Goal: Check status: Check status

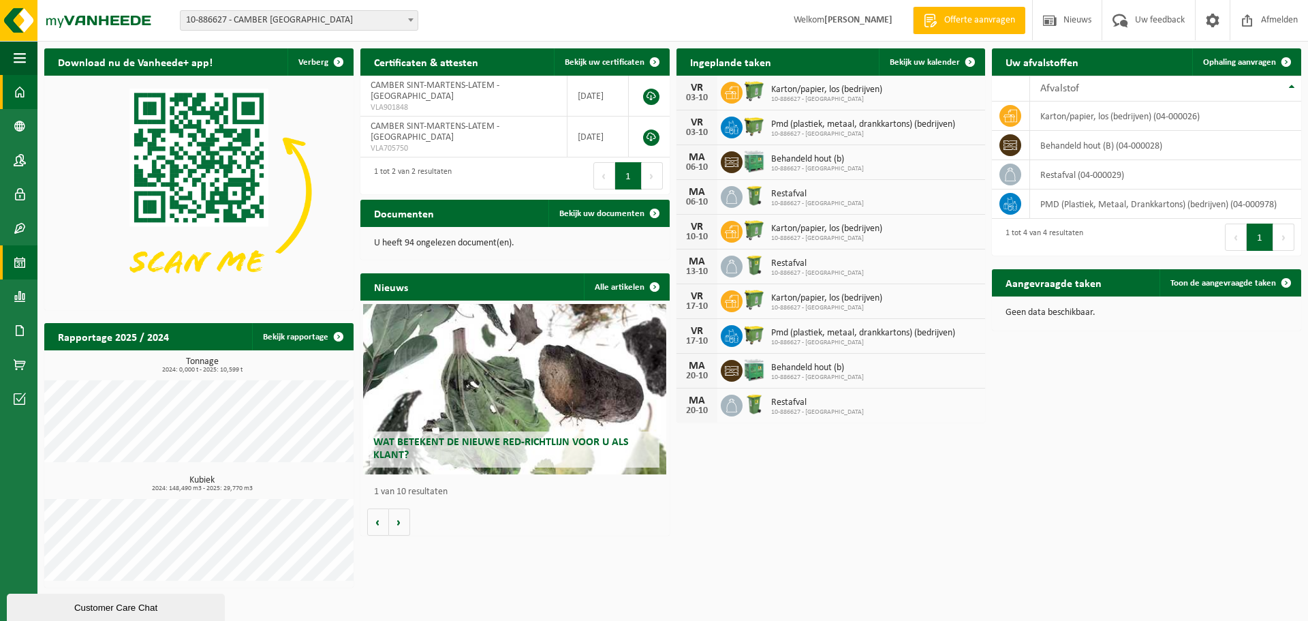
click at [19, 260] on span at bounding box center [20, 262] width 12 height 34
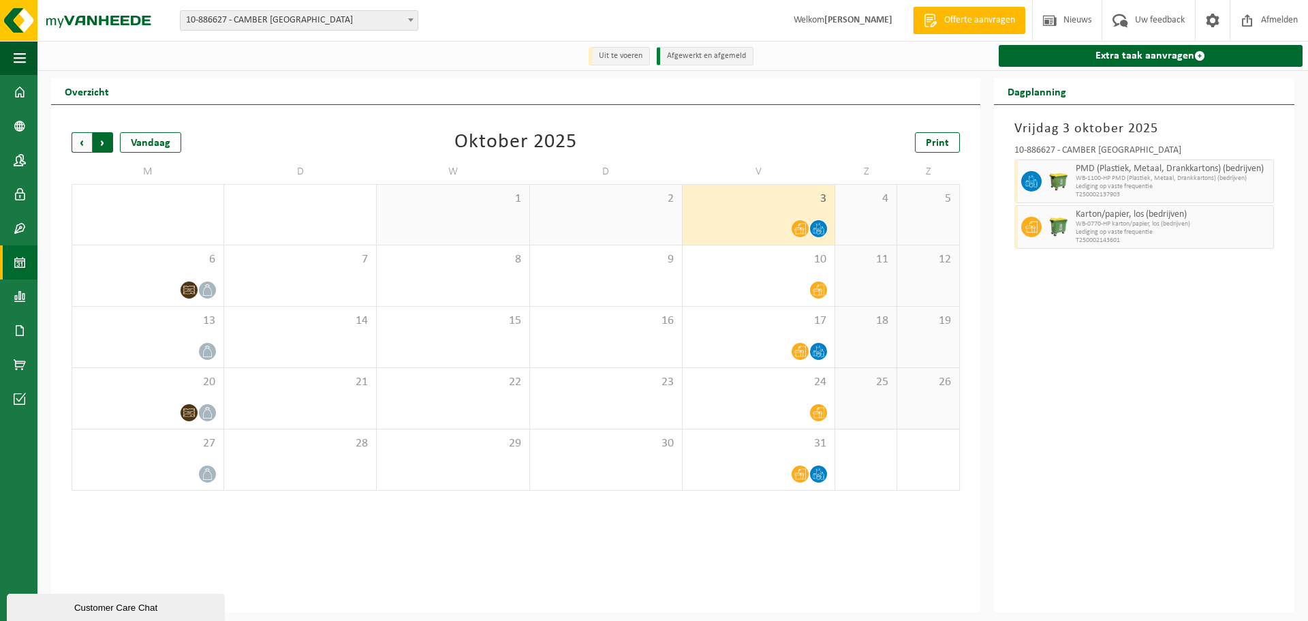
click at [82, 145] on span "Vorige" at bounding box center [82, 142] width 20 height 20
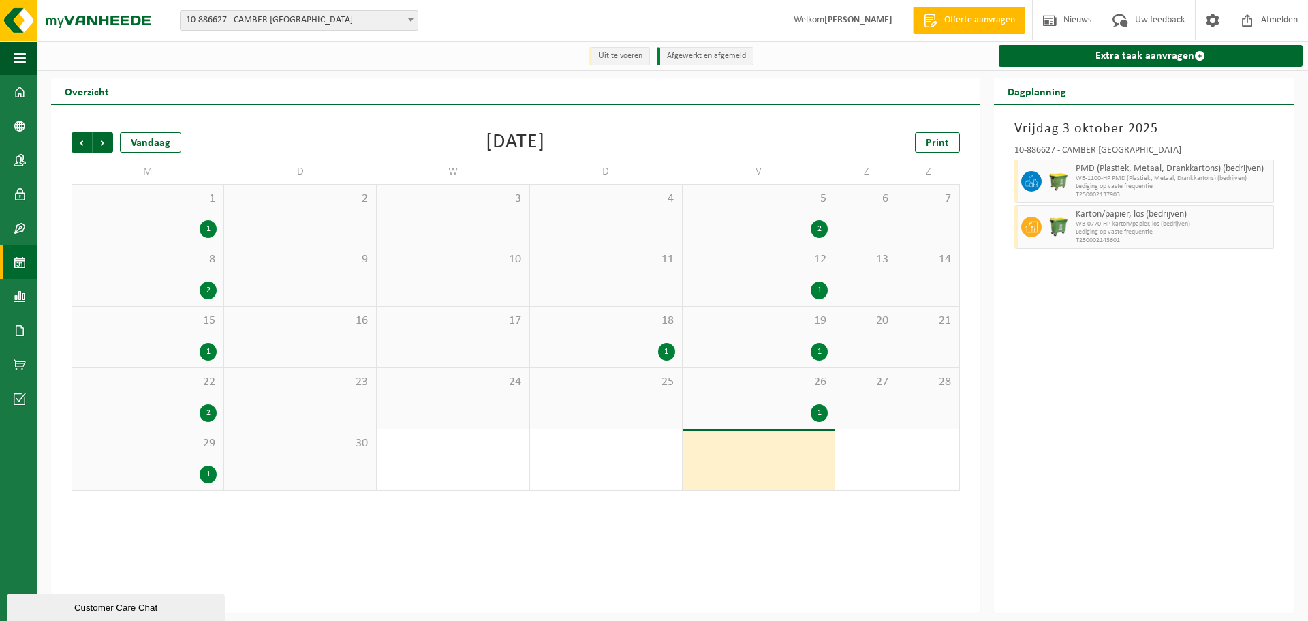
click at [206, 476] on div "1" at bounding box center [208, 474] width 17 height 18
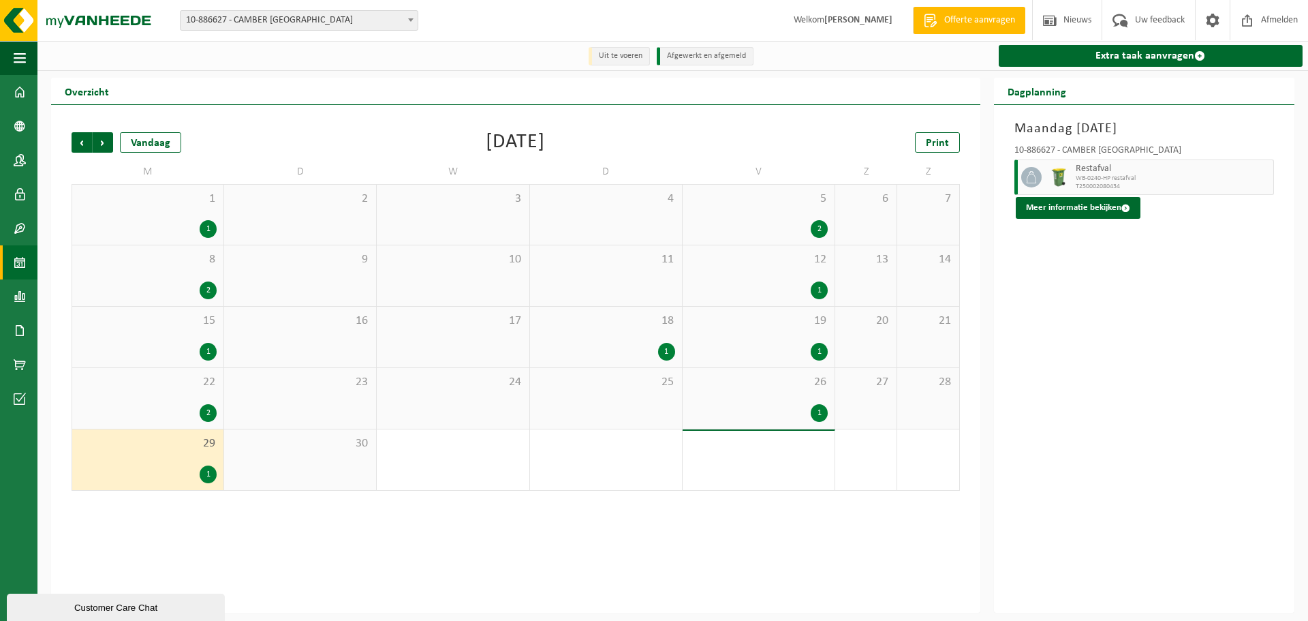
click at [820, 413] on div "1" at bounding box center [819, 413] width 17 height 18
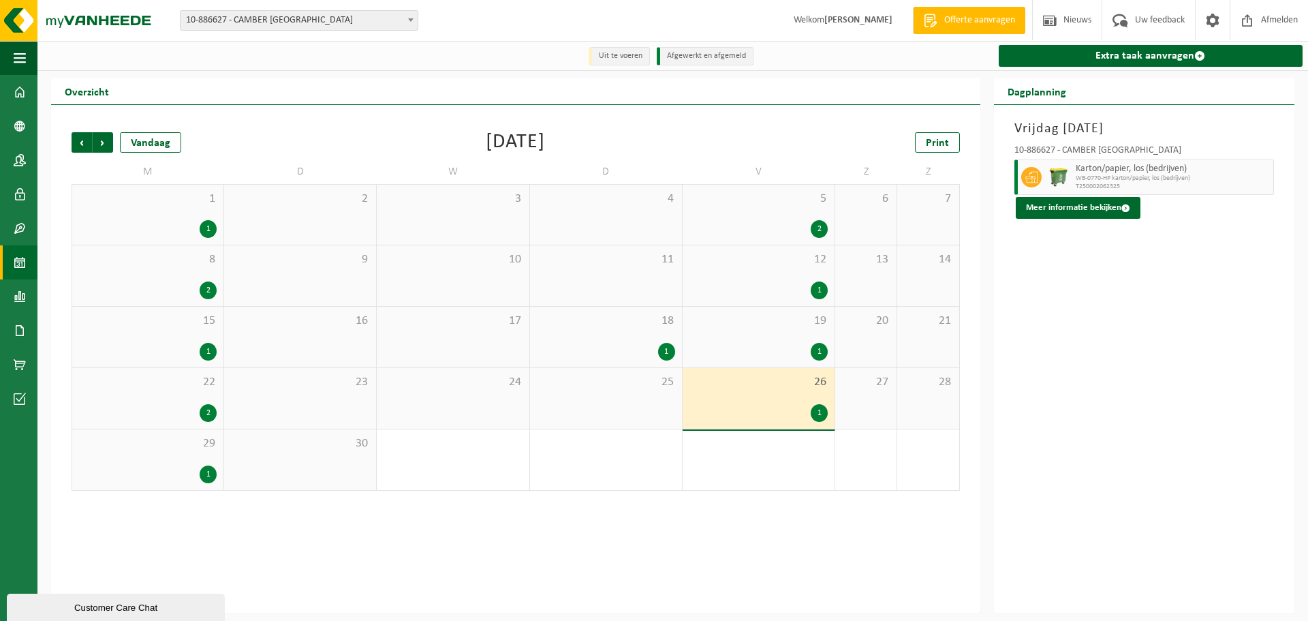
click at [209, 410] on div "2" at bounding box center [208, 413] width 17 height 18
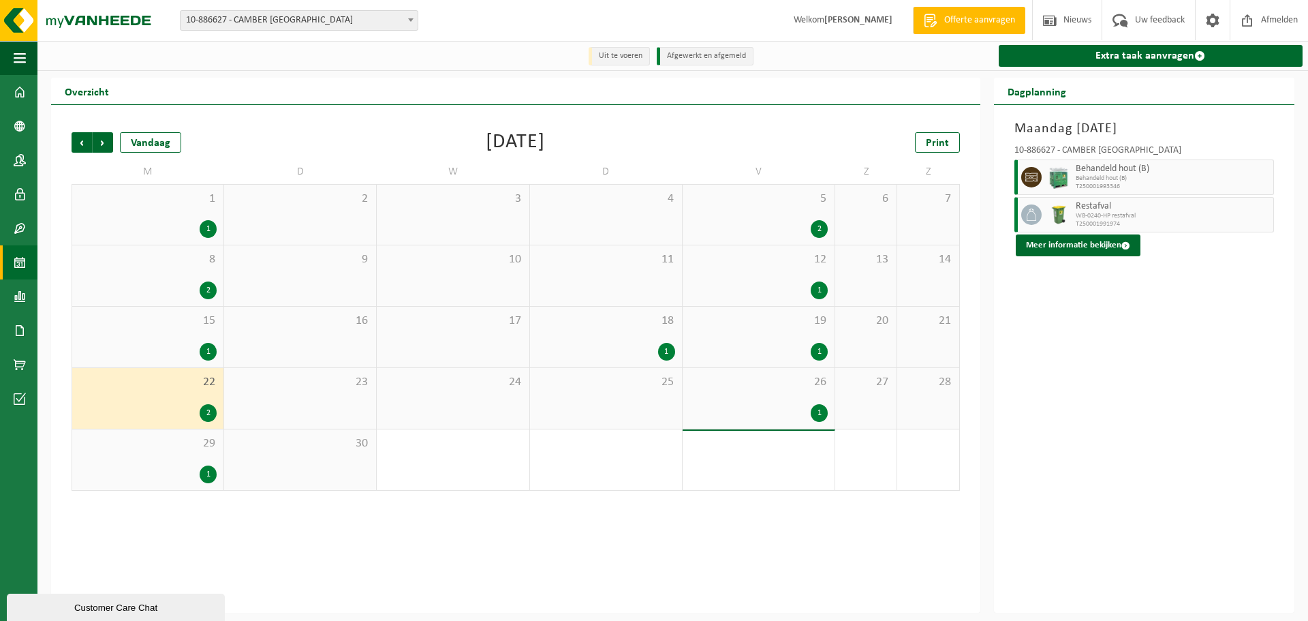
click at [204, 350] on div "1" at bounding box center [208, 352] width 17 height 18
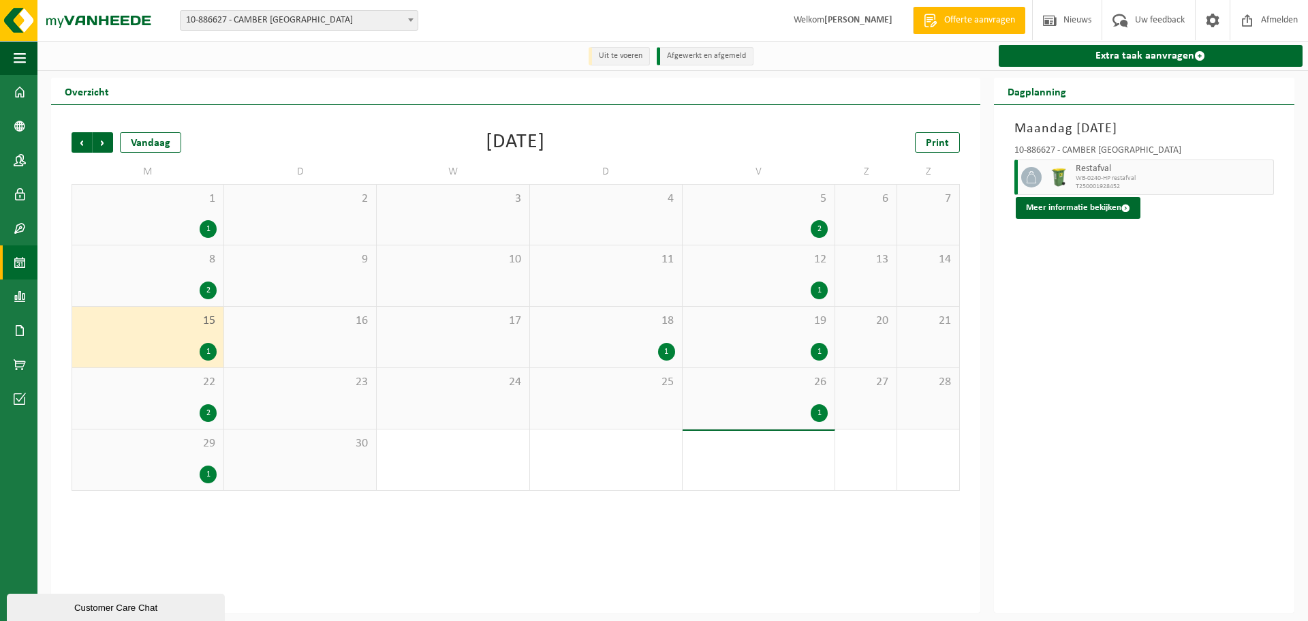
click at [824, 340] on div "19 1" at bounding box center [759, 337] width 152 height 61
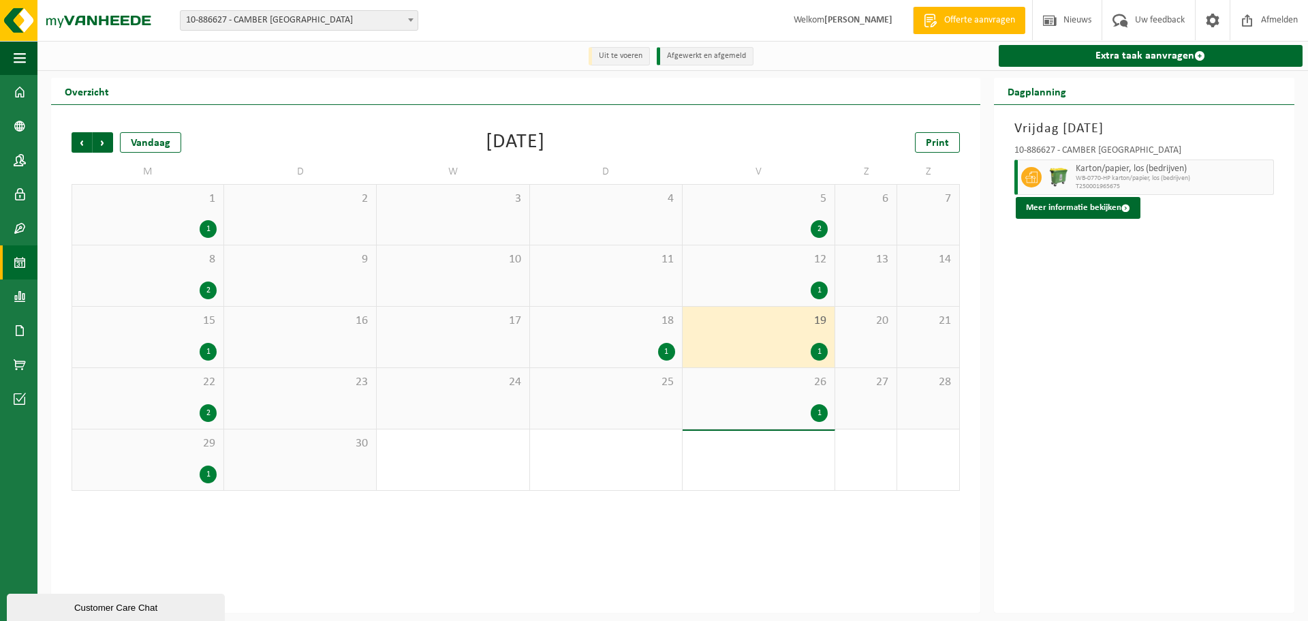
click at [818, 283] on div "1" at bounding box center [819, 290] width 17 height 18
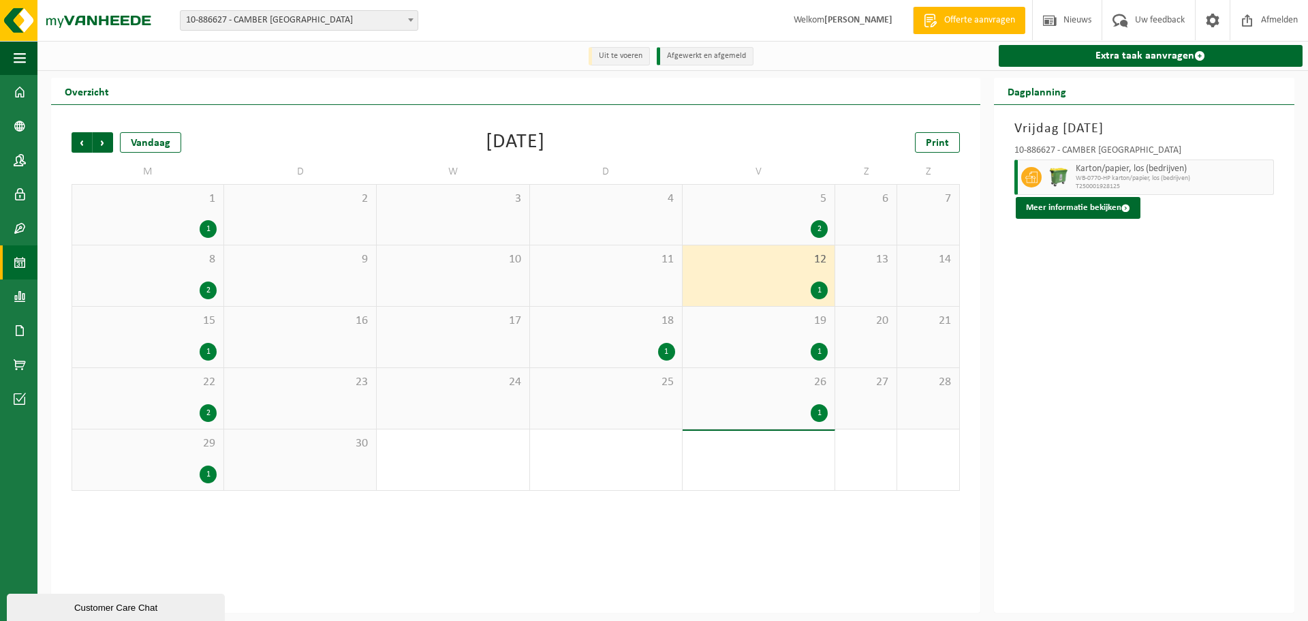
click at [814, 225] on div "2" at bounding box center [819, 229] width 17 height 18
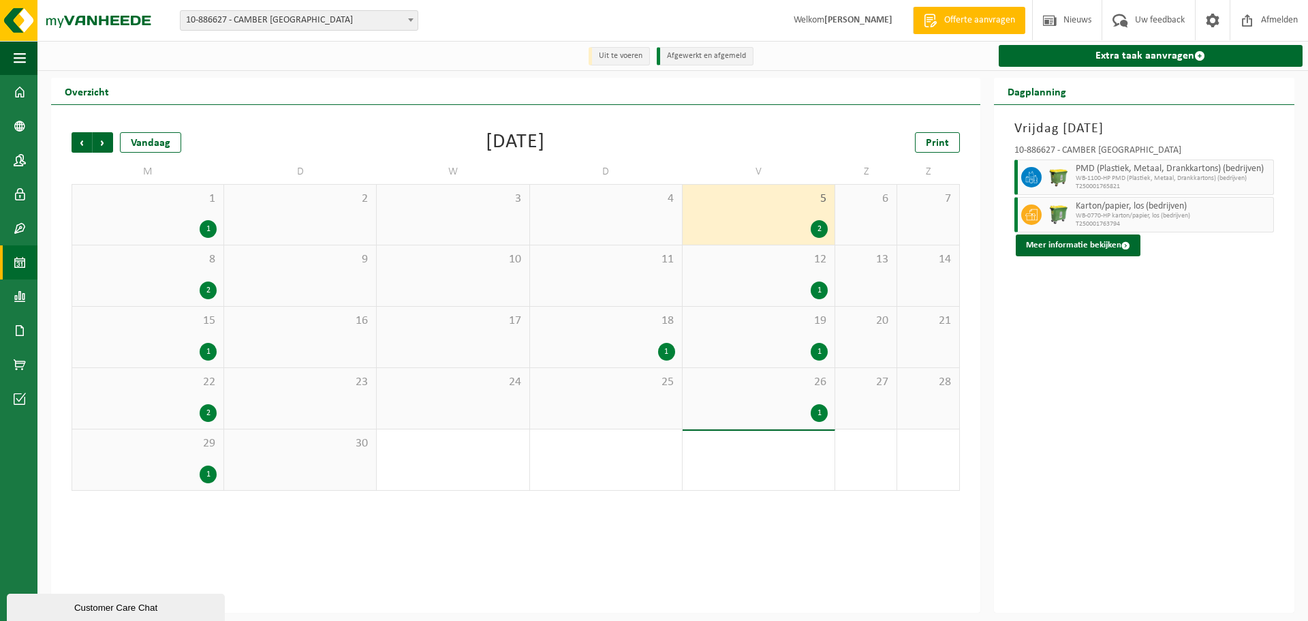
click at [203, 403] on div "22 2" at bounding box center [147, 398] width 151 height 61
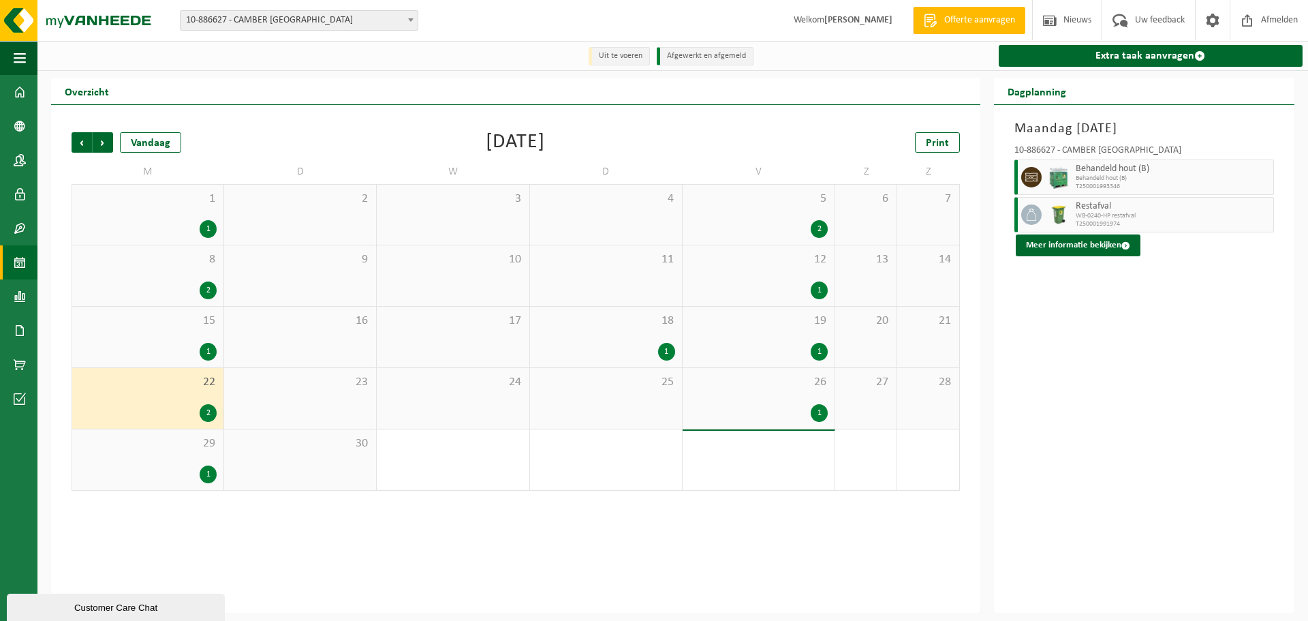
click at [204, 344] on div "1" at bounding box center [208, 352] width 17 height 18
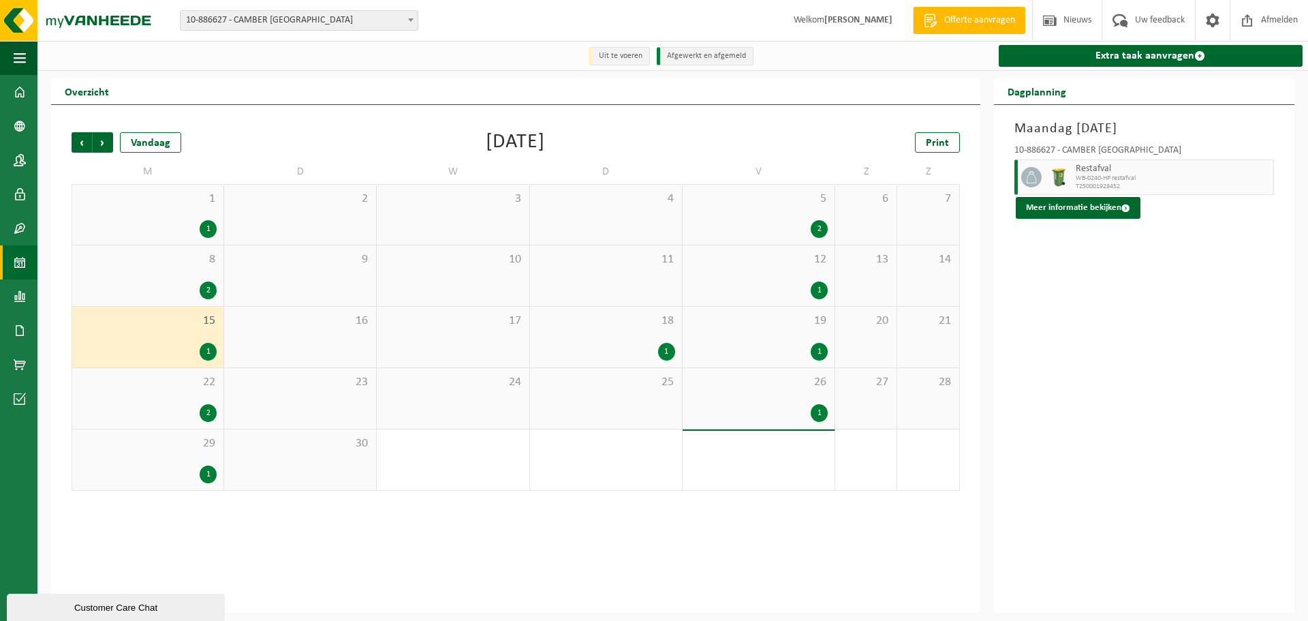
click at [203, 288] on div "2" at bounding box center [208, 290] width 17 height 18
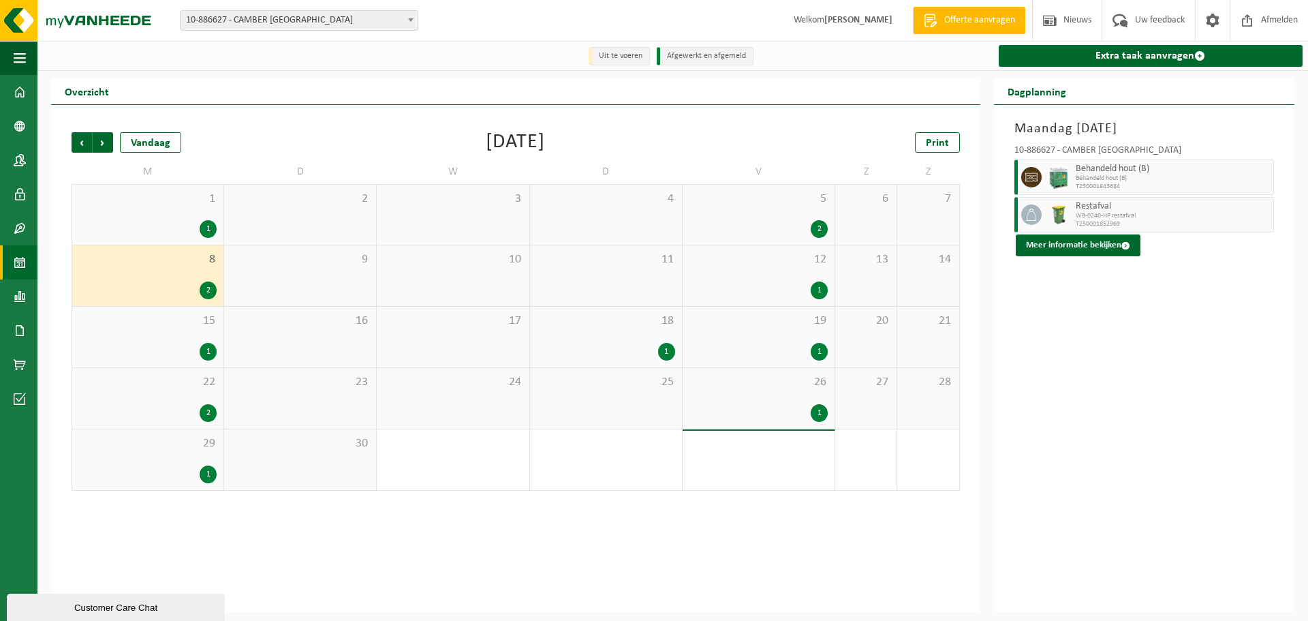
click at [204, 223] on div "1" at bounding box center [208, 229] width 17 height 18
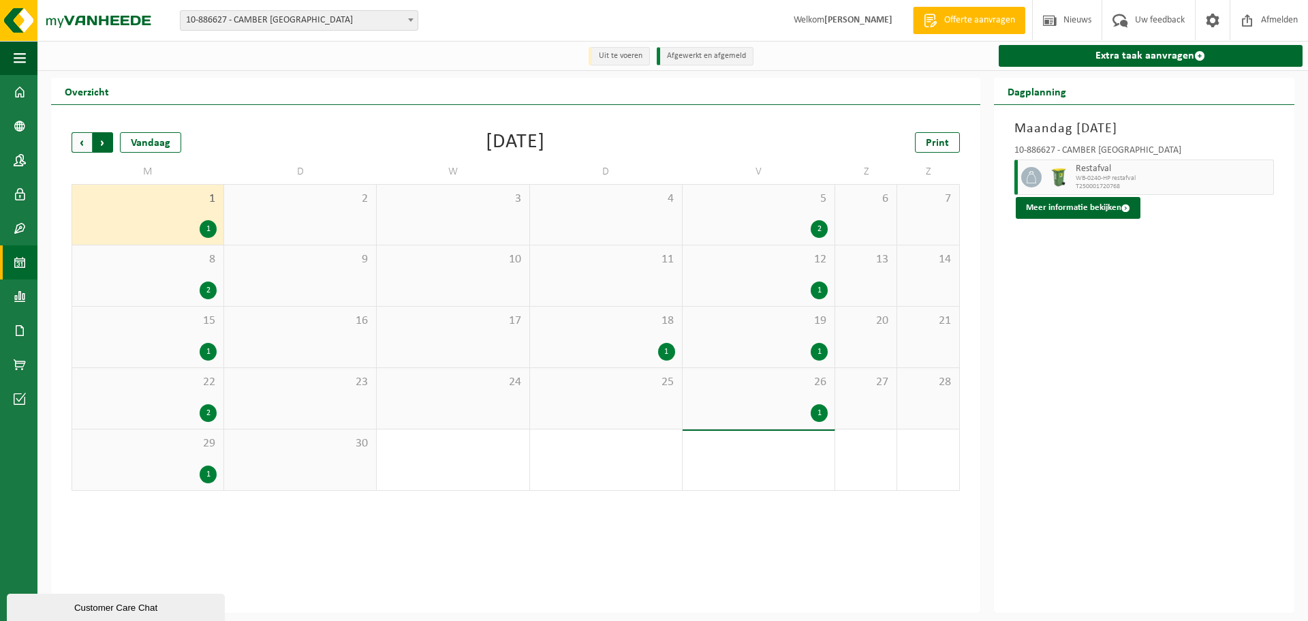
click at [84, 147] on span "Vorige" at bounding box center [82, 142] width 20 height 20
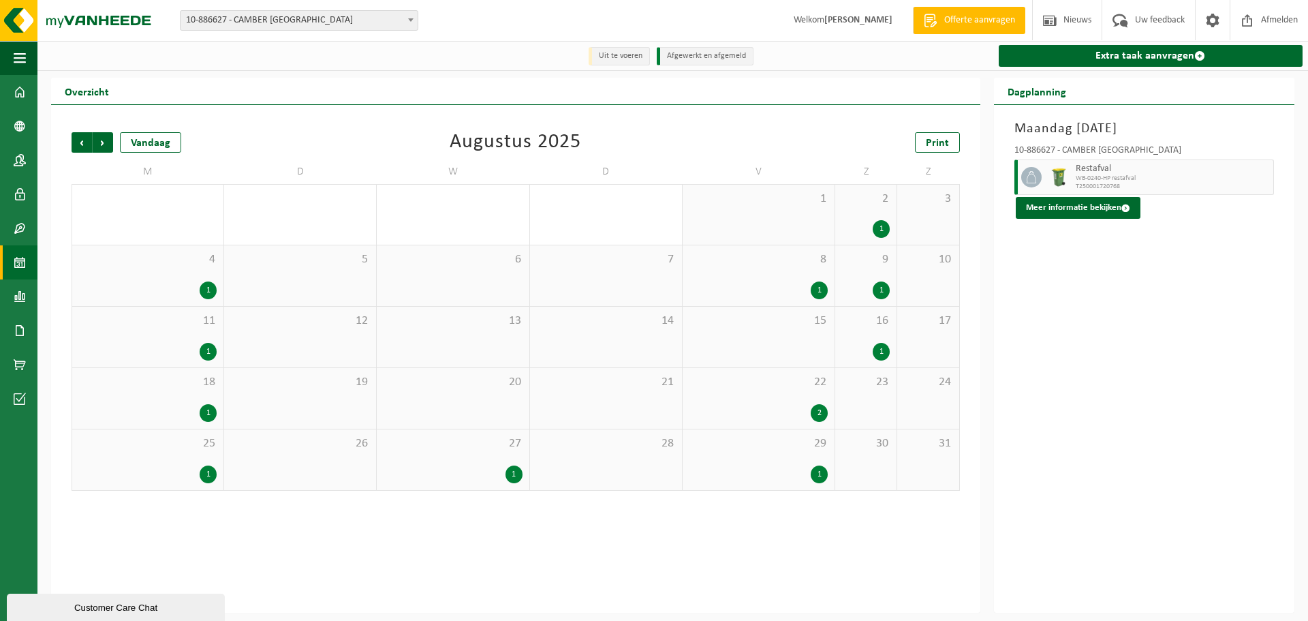
click at [206, 399] on div "18 1" at bounding box center [147, 398] width 151 height 61
click at [206, 412] on div "1" at bounding box center [208, 413] width 17 height 18
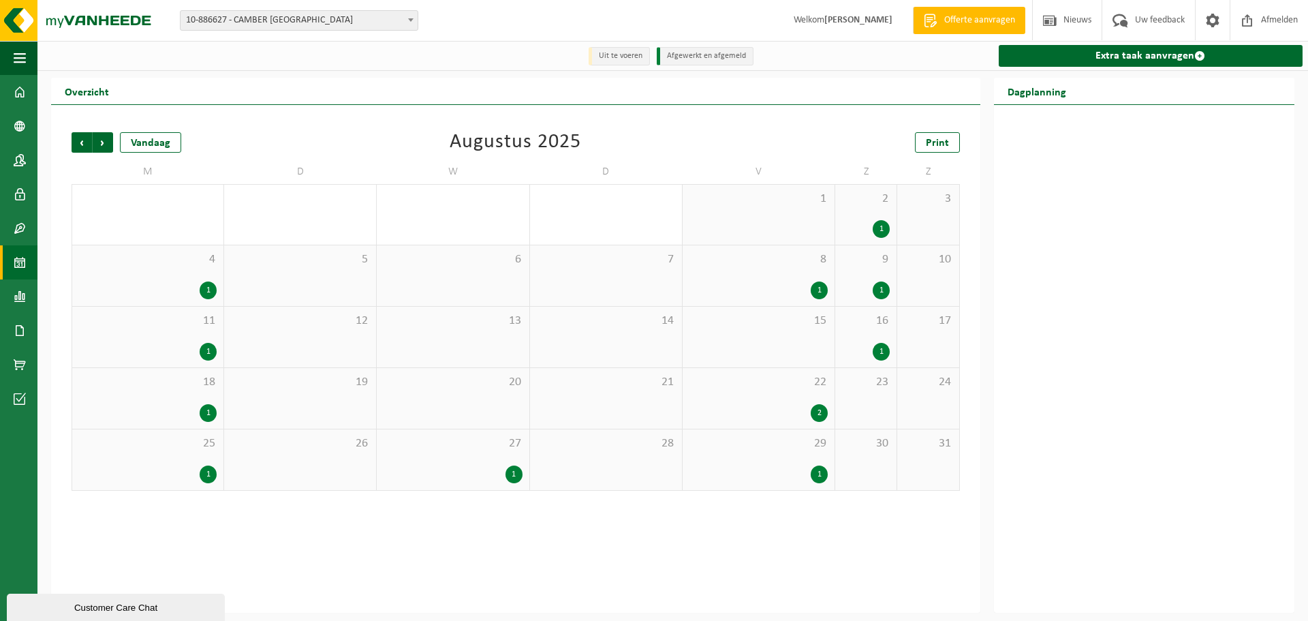
click at [206, 422] on div "1" at bounding box center [148, 413] width 138 height 18
click at [206, 416] on div "1" at bounding box center [208, 413] width 17 height 18
click at [204, 472] on div "1" at bounding box center [208, 474] width 17 height 18
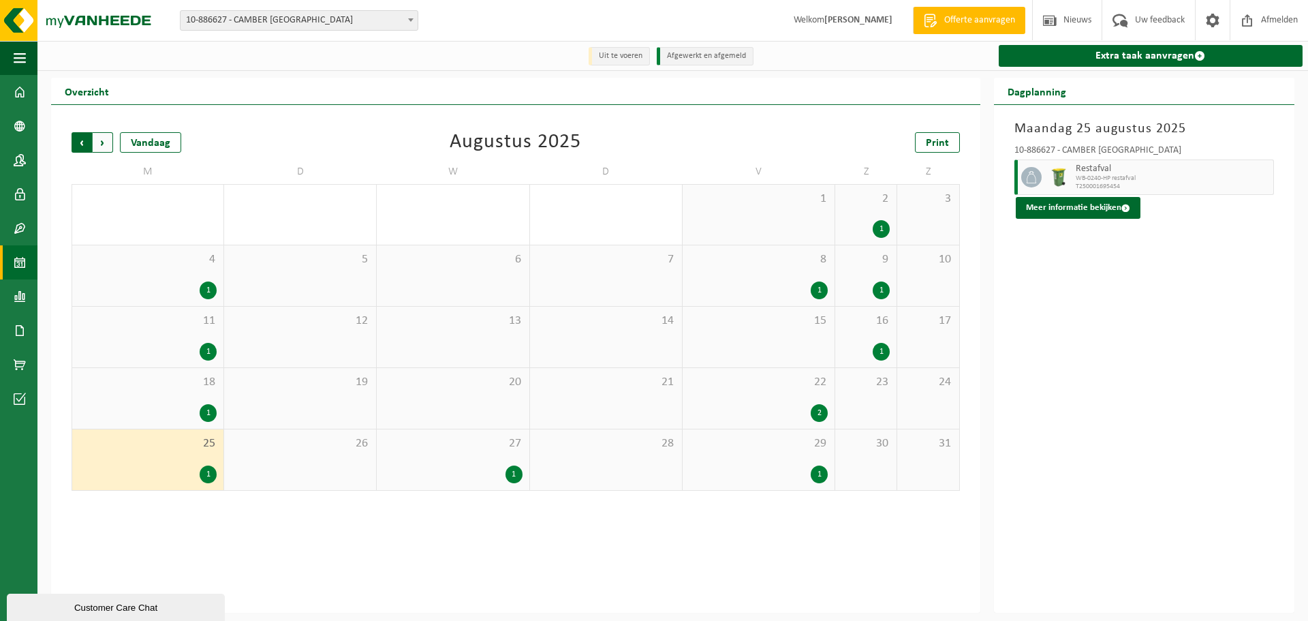
click at [103, 146] on span "Volgende" at bounding box center [103, 142] width 20 height 20
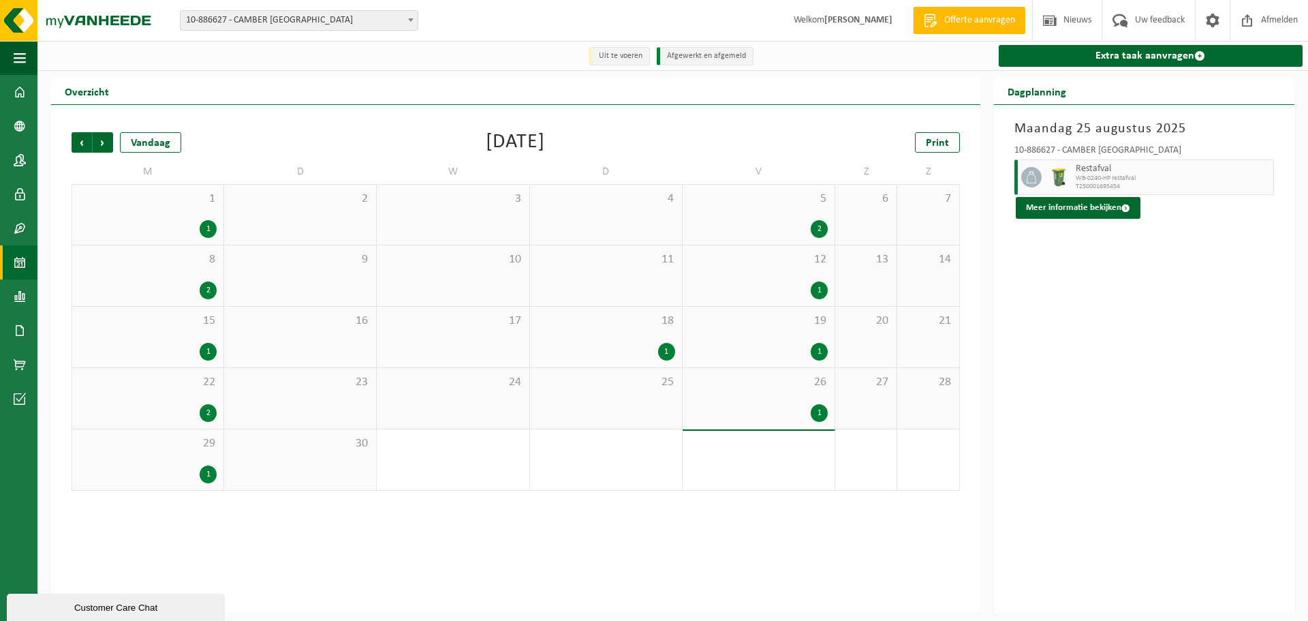
click at [103, 146] on span "Volgende" at bounding box center [103, 142] width 20 height 20
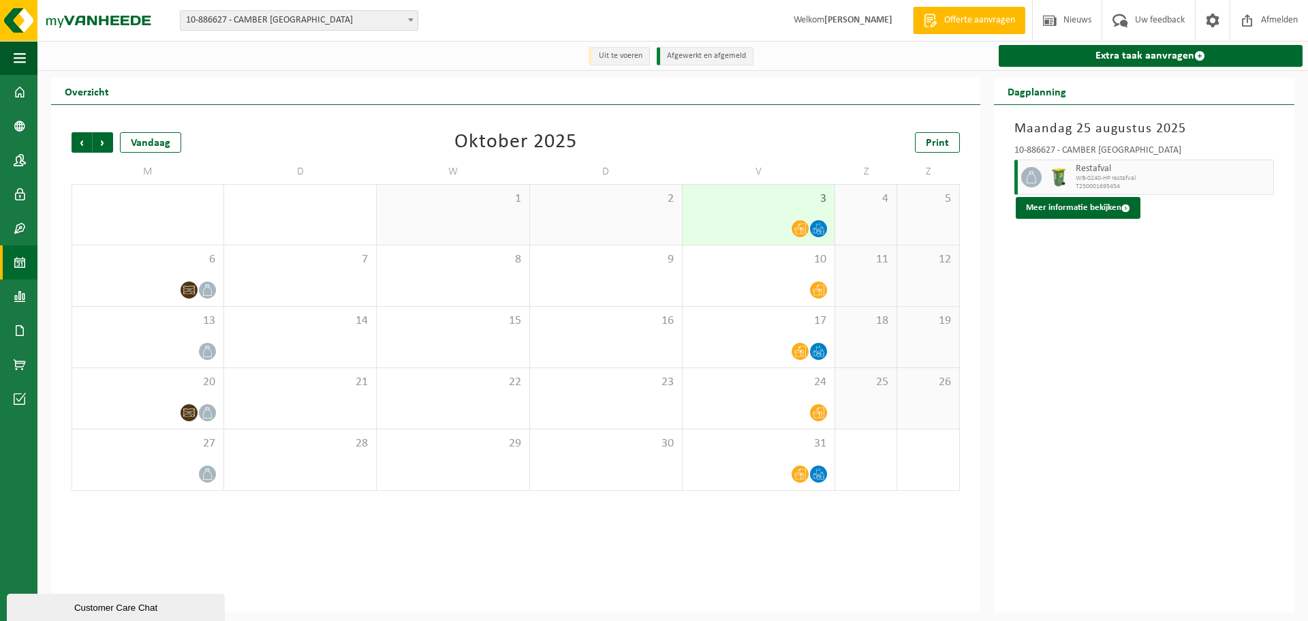
click at [104, 148] on span "Volgende" at bounding box center [103, 142] width 20 height 20
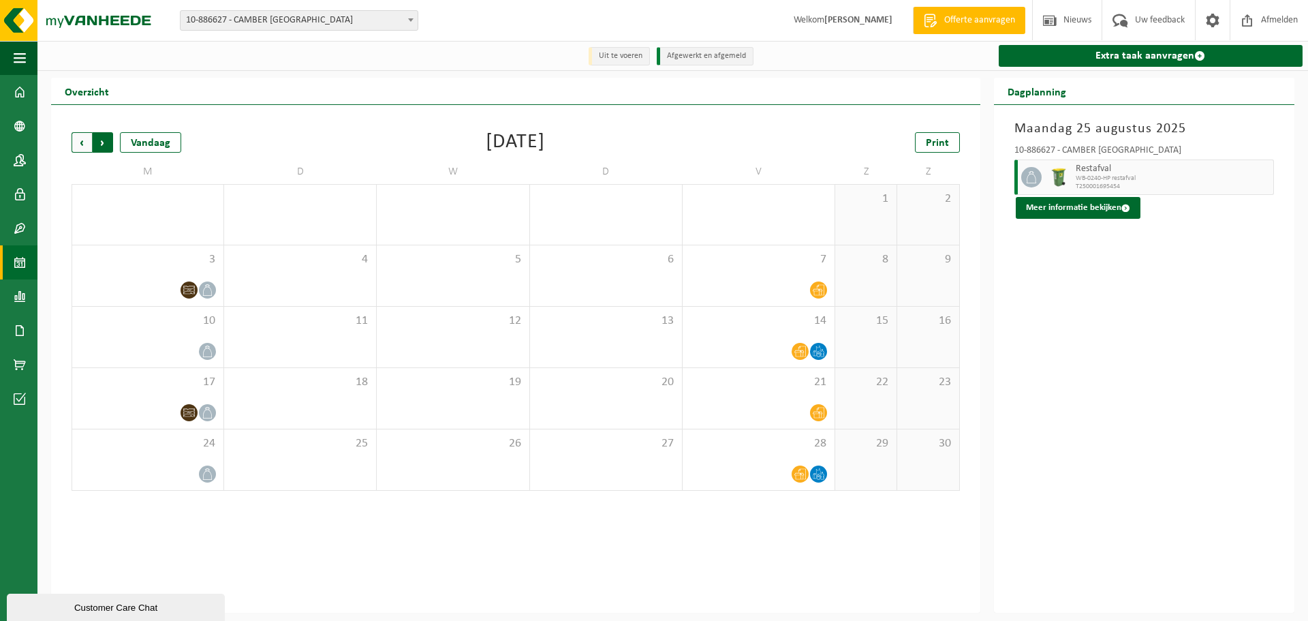
click at [78, 148] on span "Vorige" at bounding box center [82, 142] width 20 height 20
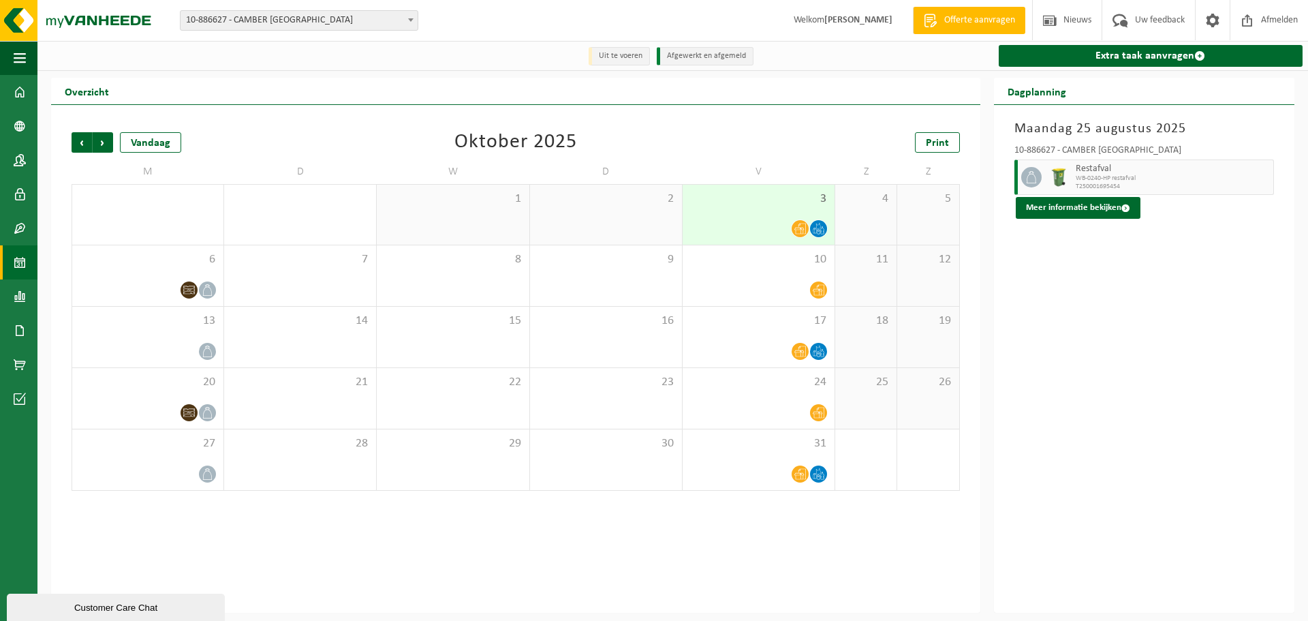
click at [78, 148] on span "Vorige" at bounding box center [82, 142] width 20 height 20
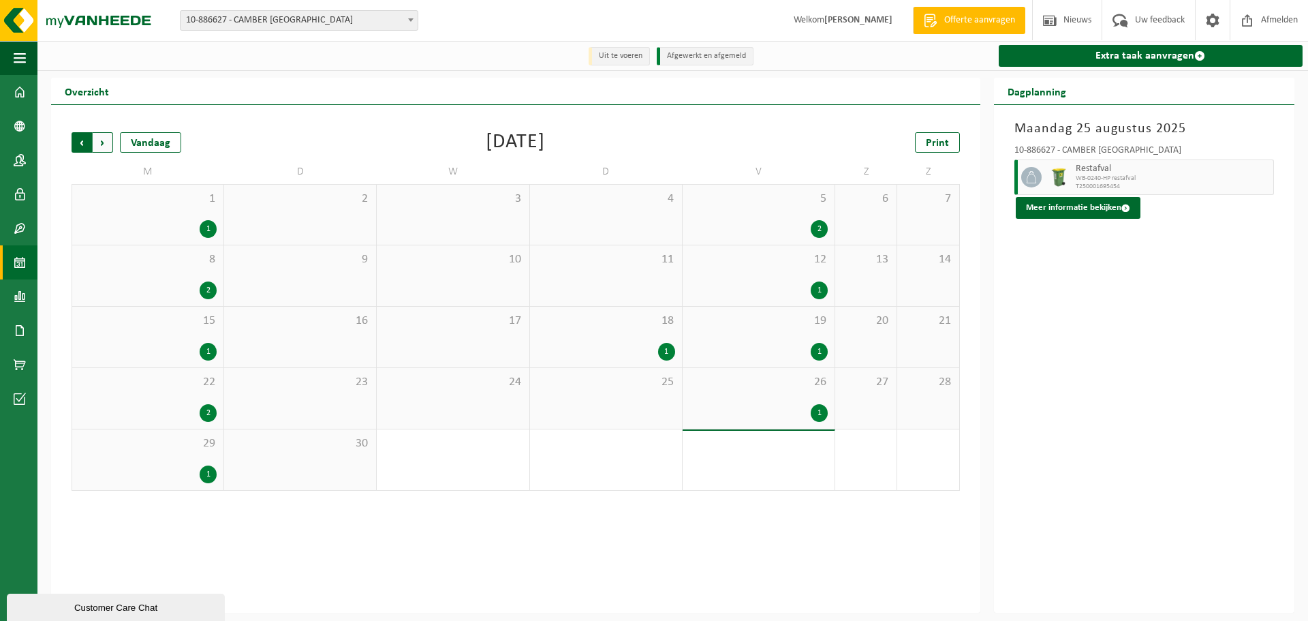
click at [104, 147] on span "Volgende" at bounding box center [103, 142] width 20 height 20
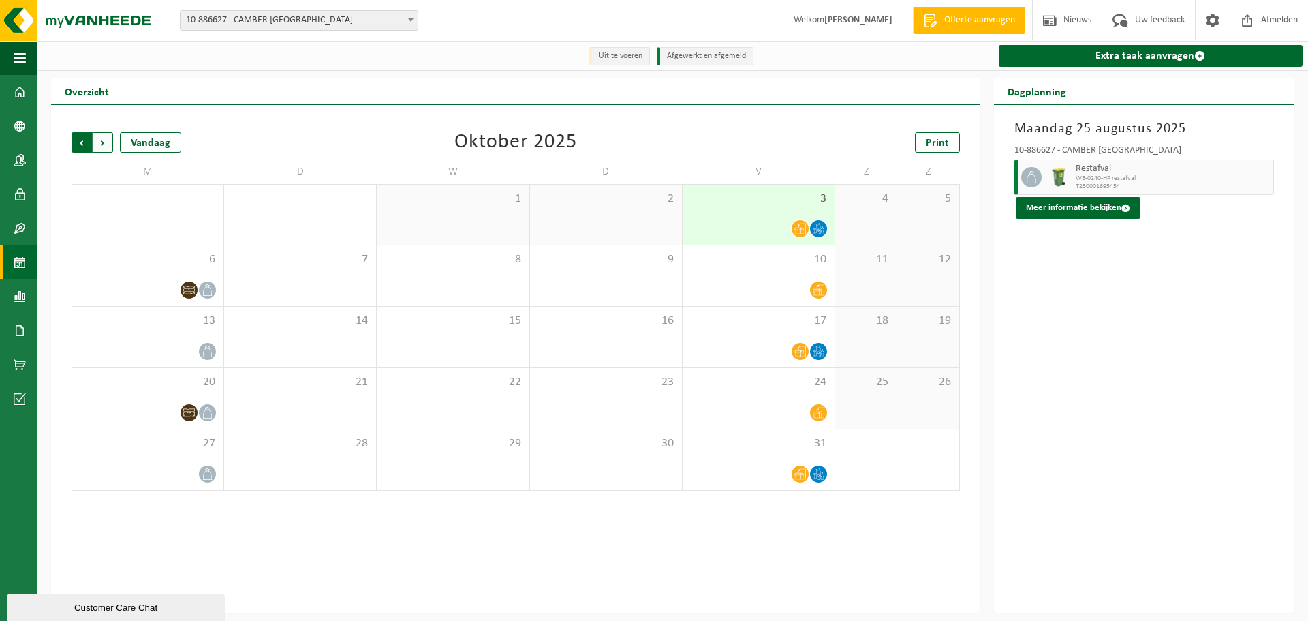
click at [106, 144] on span "Volgende" at bounding box center [103, 142] width 20 height 20
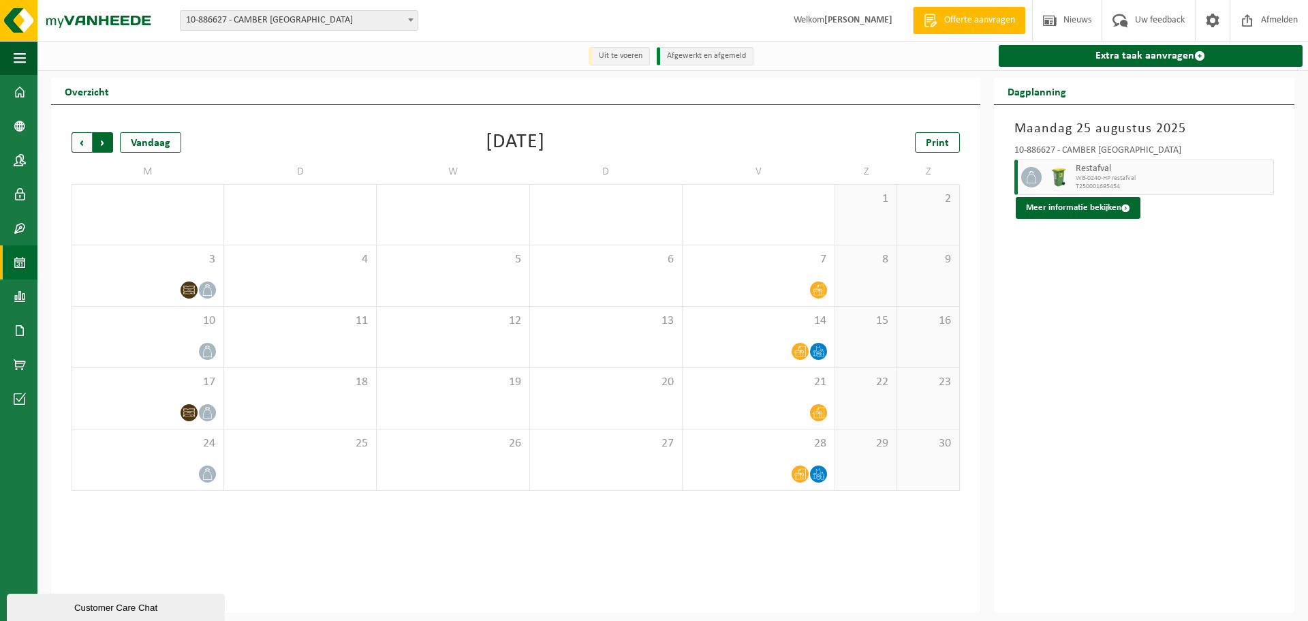
click at [84, 141] on span "Vorige" at bounding box center [82, 142] width 20 height 20
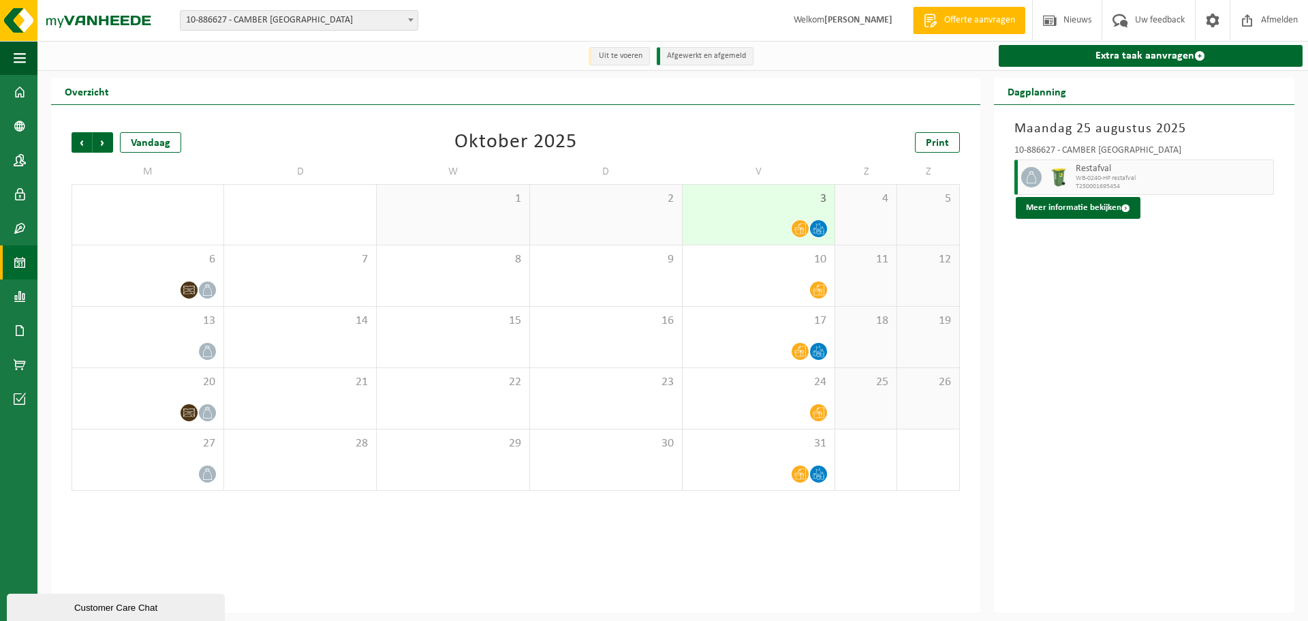
click at [84, 141] on span "Vorige" at bounding box center [82, 142] width 20 height 20
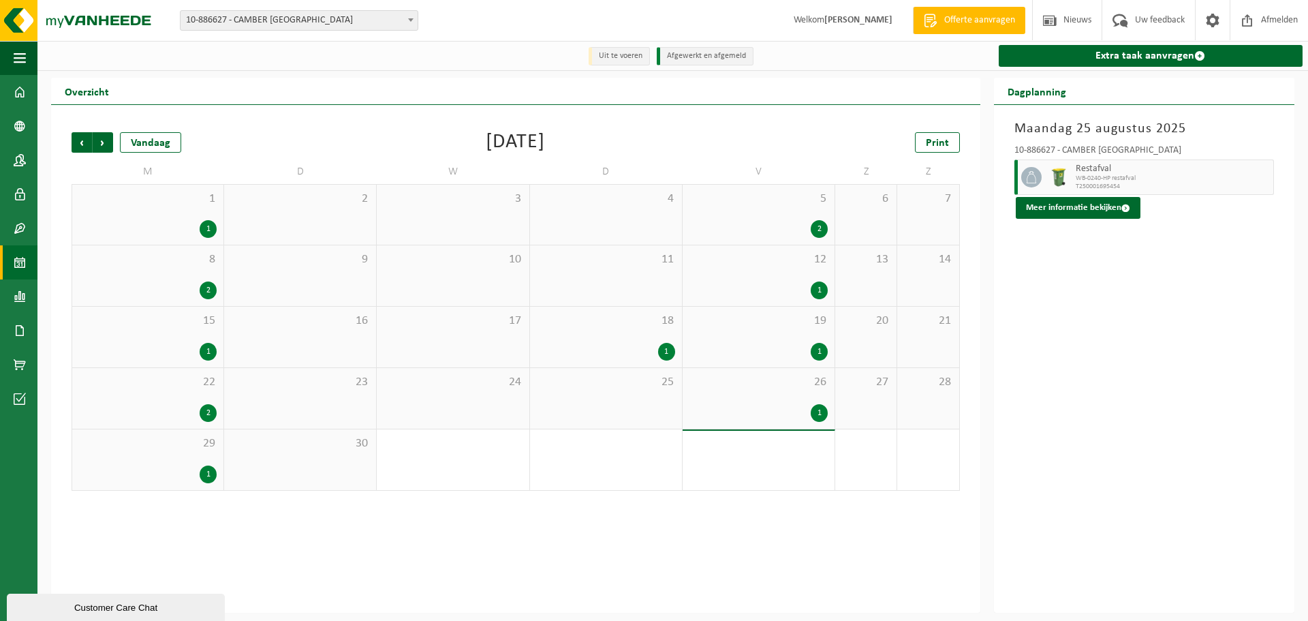
click at [84, 141] on span "Vorige" at bounding box center [82, 142] width 20 height 20
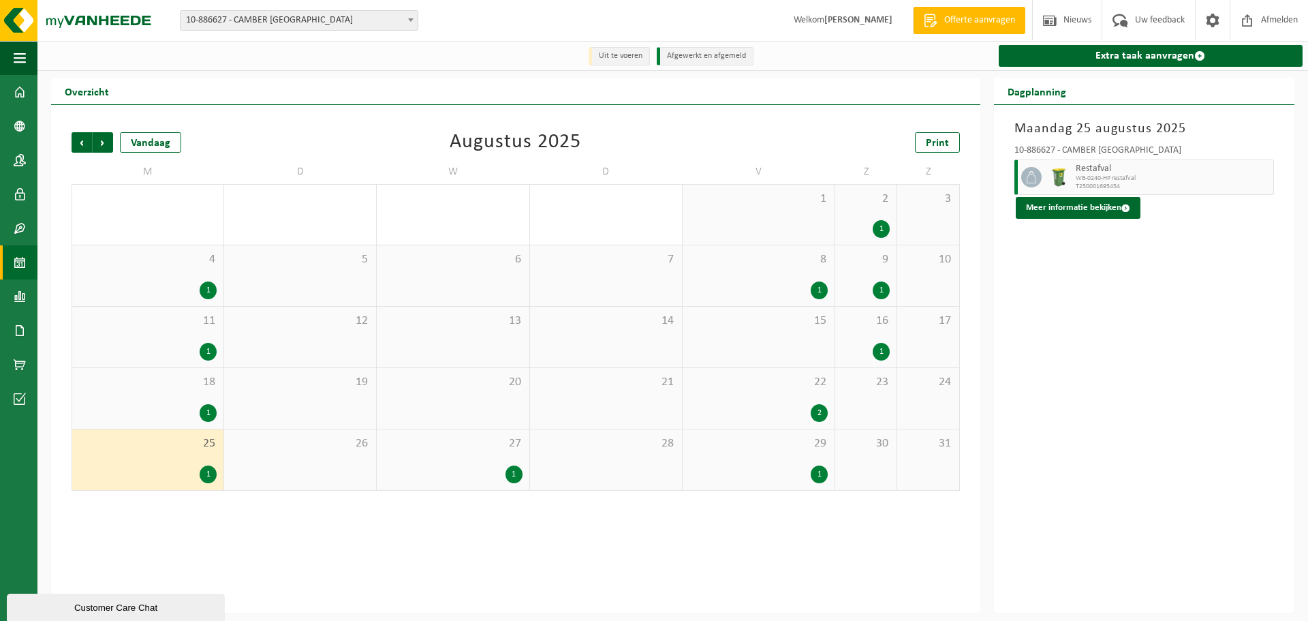
click at [208, 410] on div "1" at bounding box center [208, 413] width 17 height 18
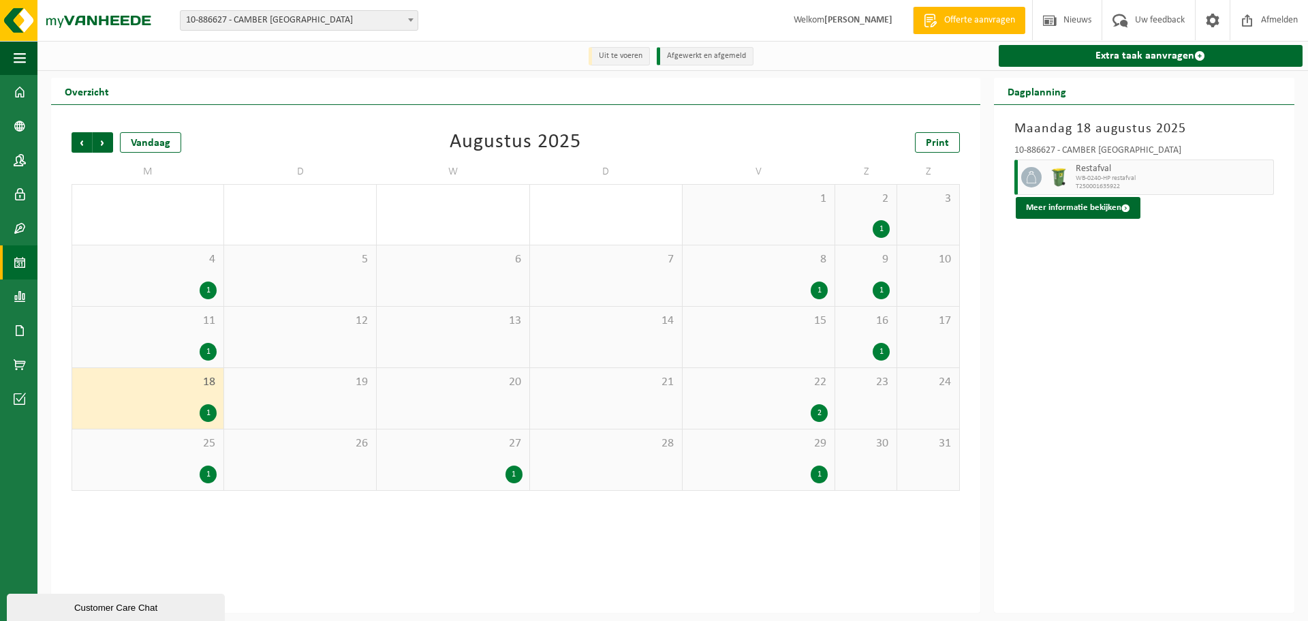
click at [206, 350] on div "1" at bounding box center [208, 352] width 17 height 18
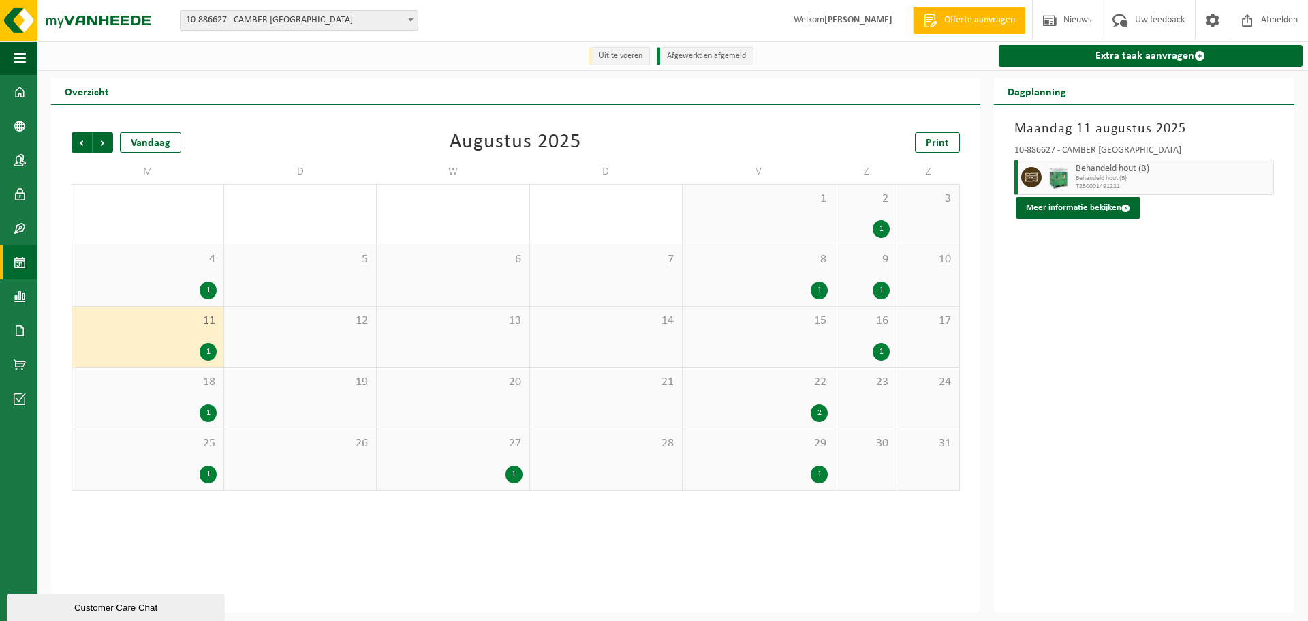
click at [207, 290] on div "1" at bounding box center [208, 290] width 17 height 18
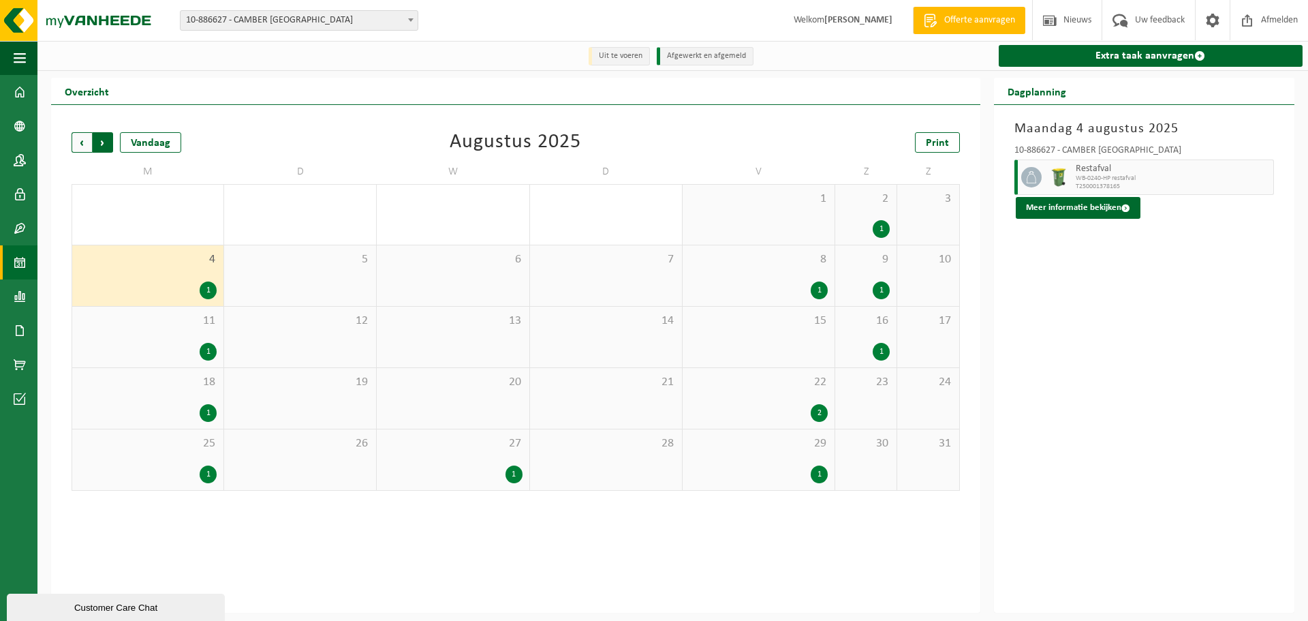
click at [82, 141] on span "Vorige" at bounding box center [82, 142] width 20 height 20
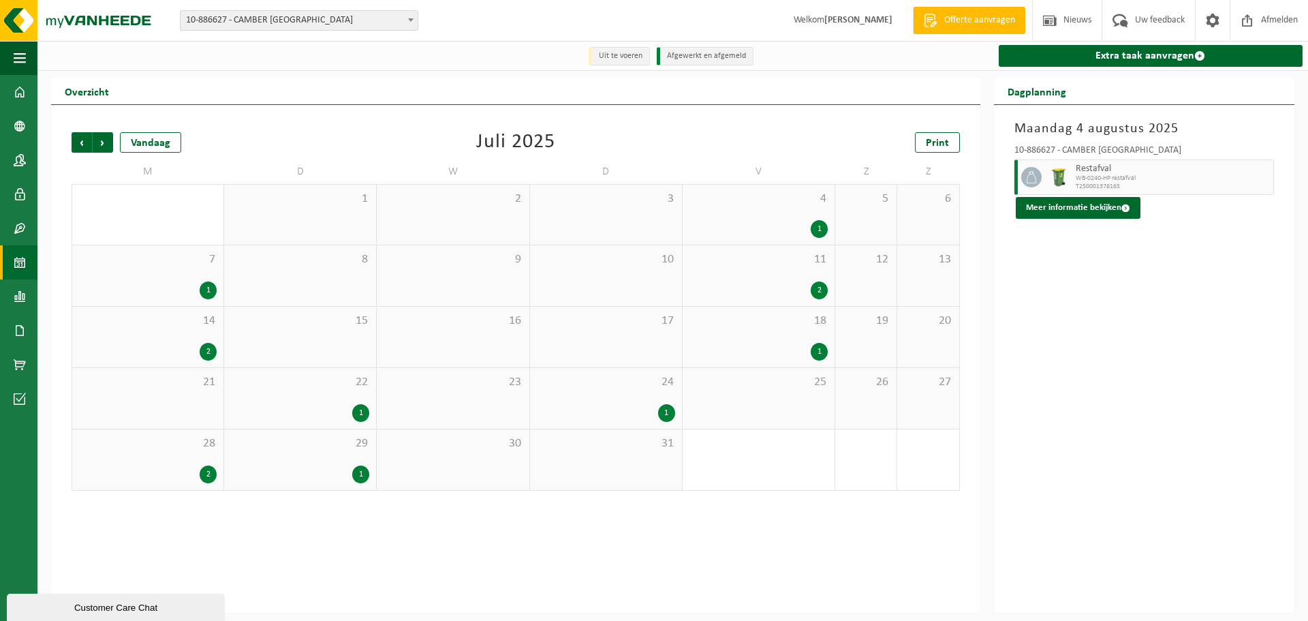
click at [82, 141] on span "Vorige" at bounding box center [82, 142] width 20 height 20
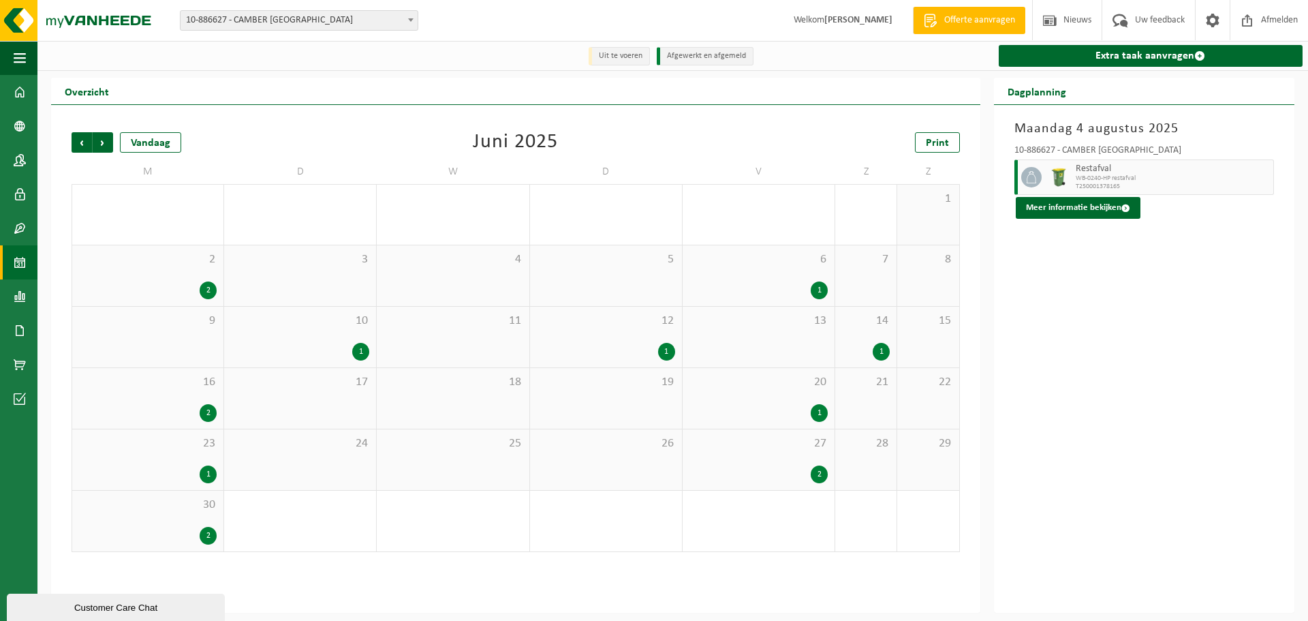
click at [82, 141] on span "Vorige" at bounding box center [82, 142] width 20 height 20
click at [208, 476] on div "1" at bounding box center [208, 474] width 17 height 18
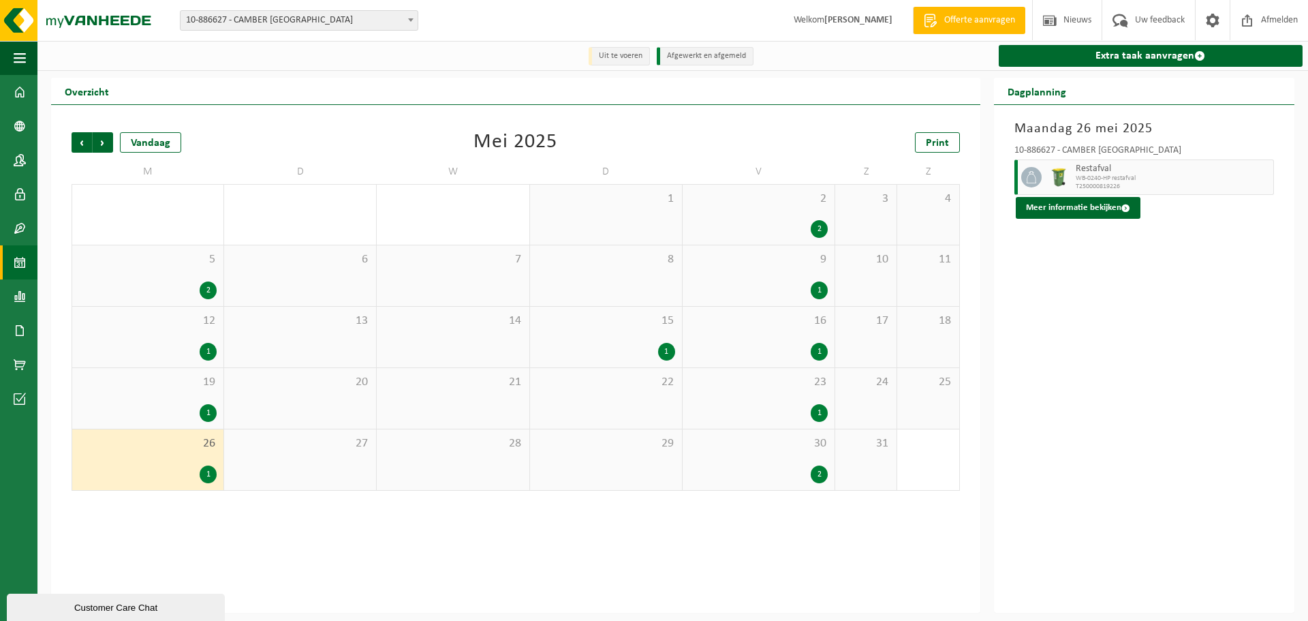
click at [207, 409] on div "1" at bounding box center [208, 413] width 17 height 18
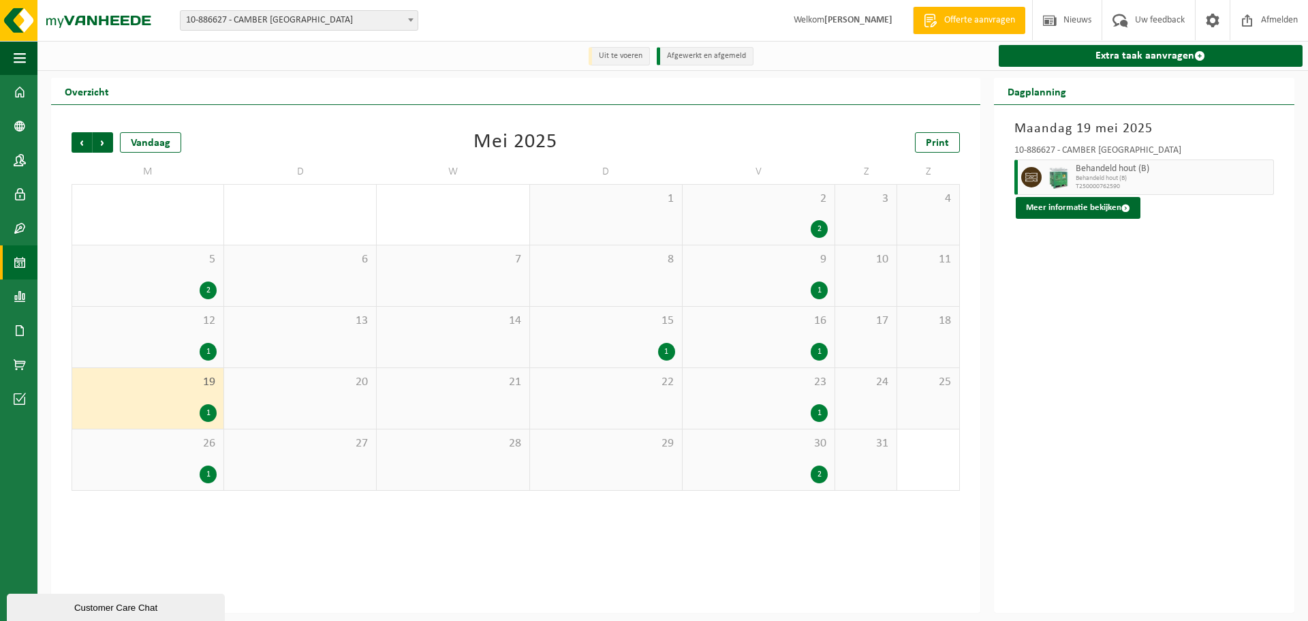
click at [208, 351] on div "1" at bounding box center [208, 352] width 17 height 18
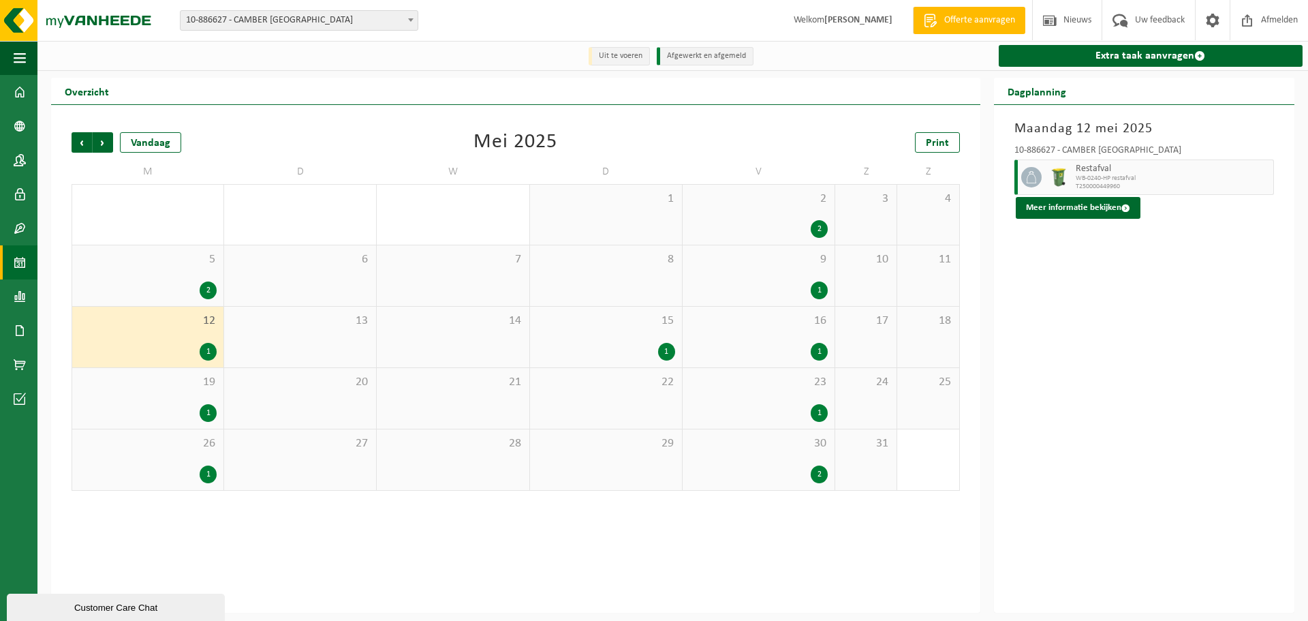
click at [206, 288] on div "2" at bounding box center [208, 290] width 17 height 18
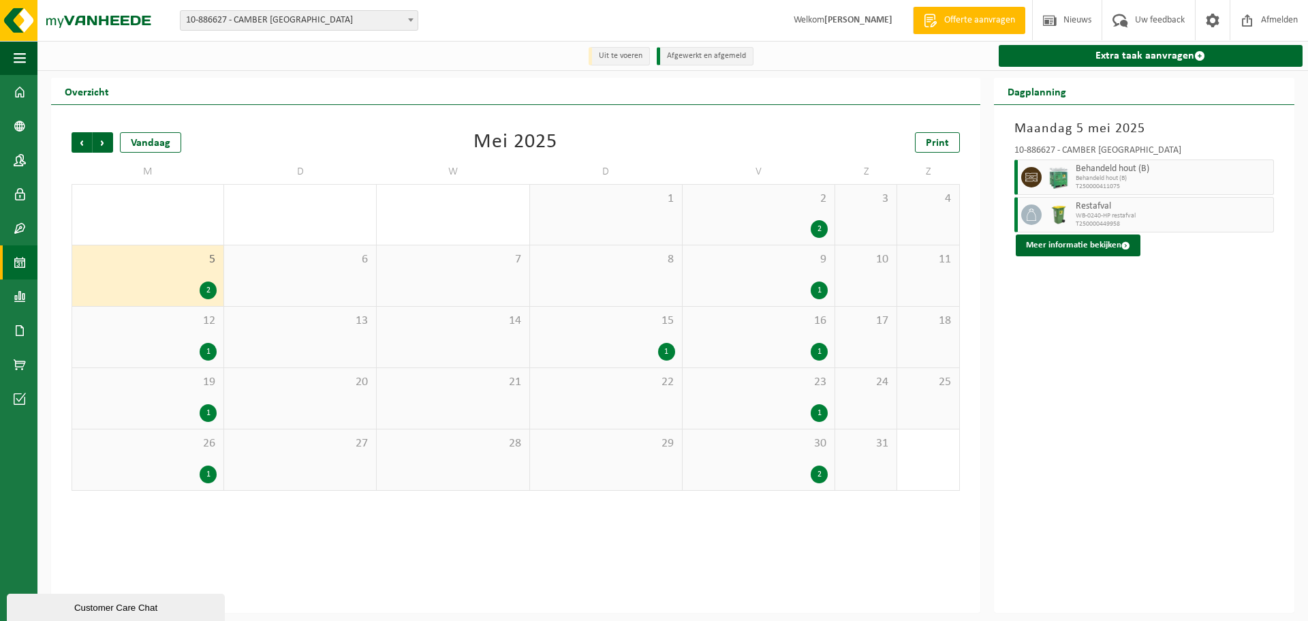
click at [820, 223] on div "2" at bounding box center [819, 229] width 17 height 18
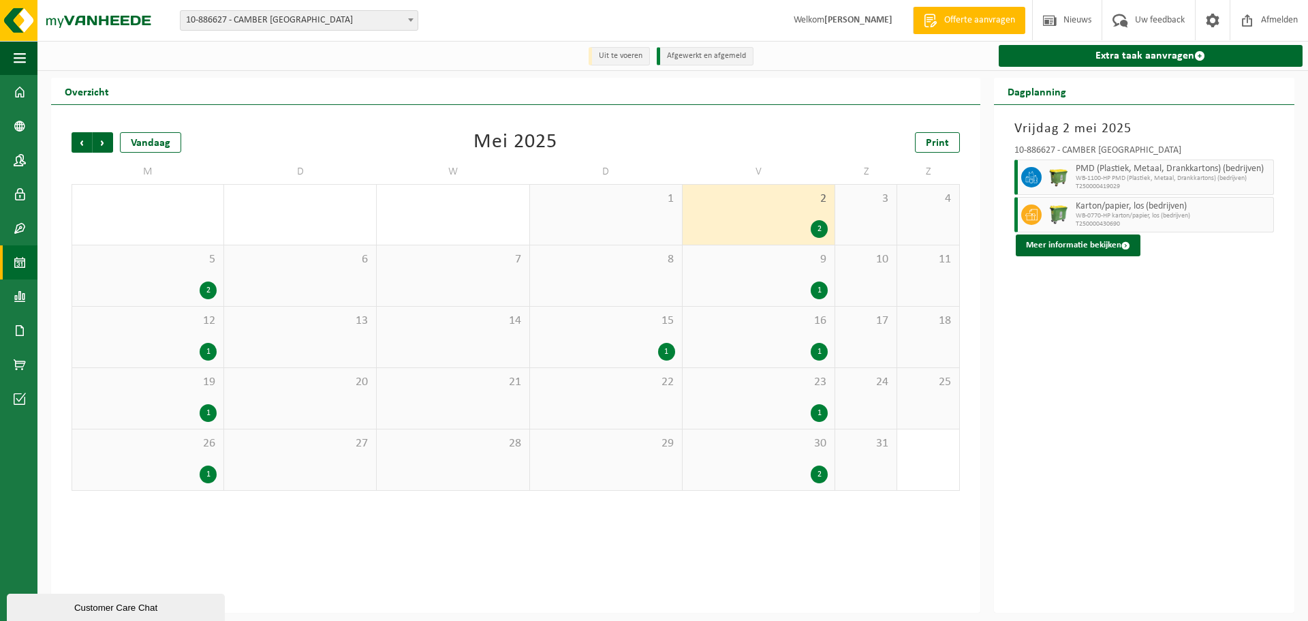
click at [820, 298] on div "1" at bounding box center [819, 290] width 17 height 18
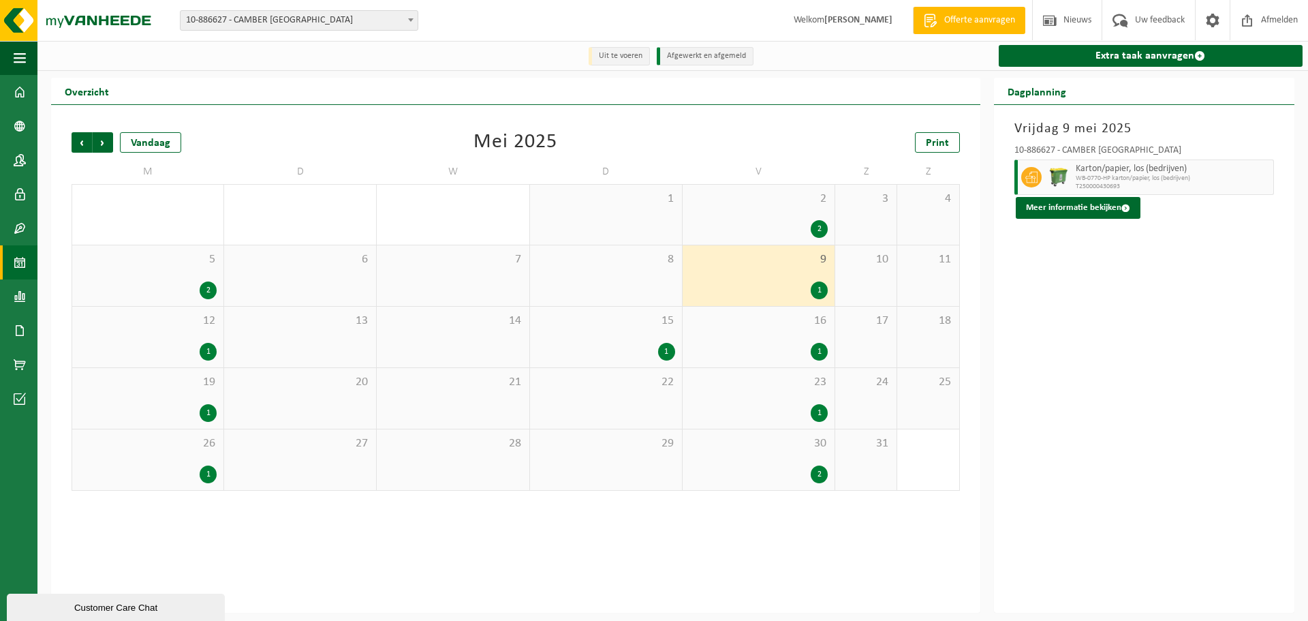
click at [816, 324] on span "16" at bounding box center [759, 320] width 138 height 15
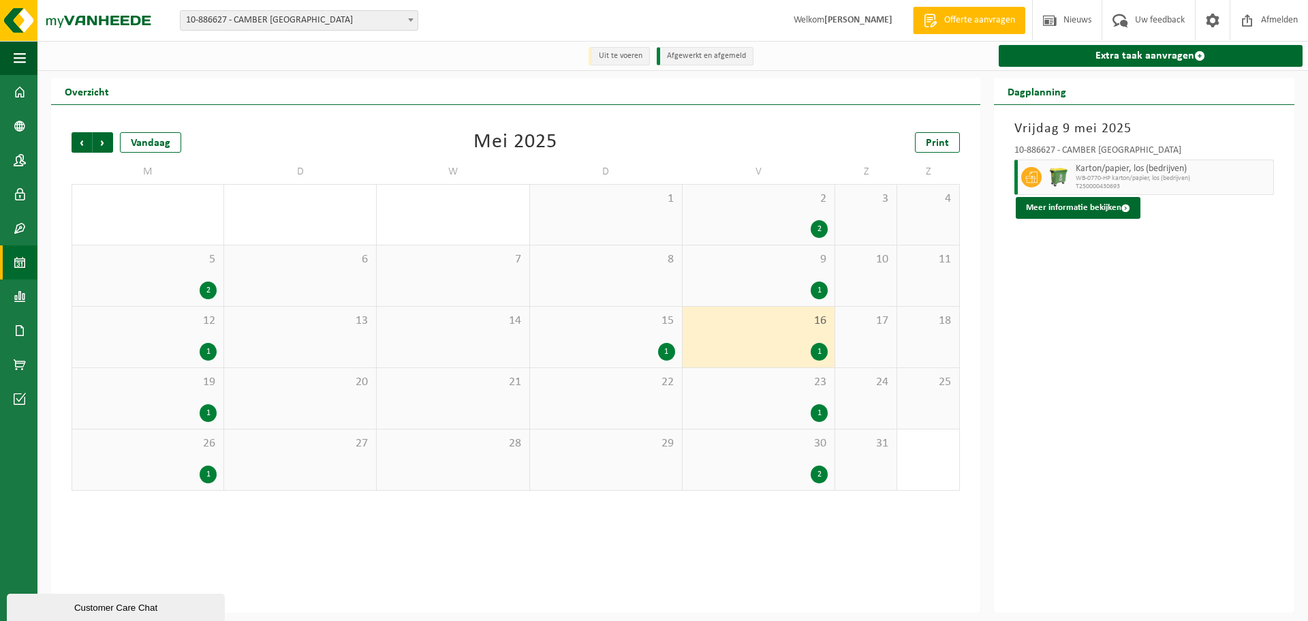
click at [818, 341] on div "16 1" at bounding box center [759, 337] width 152 height 61
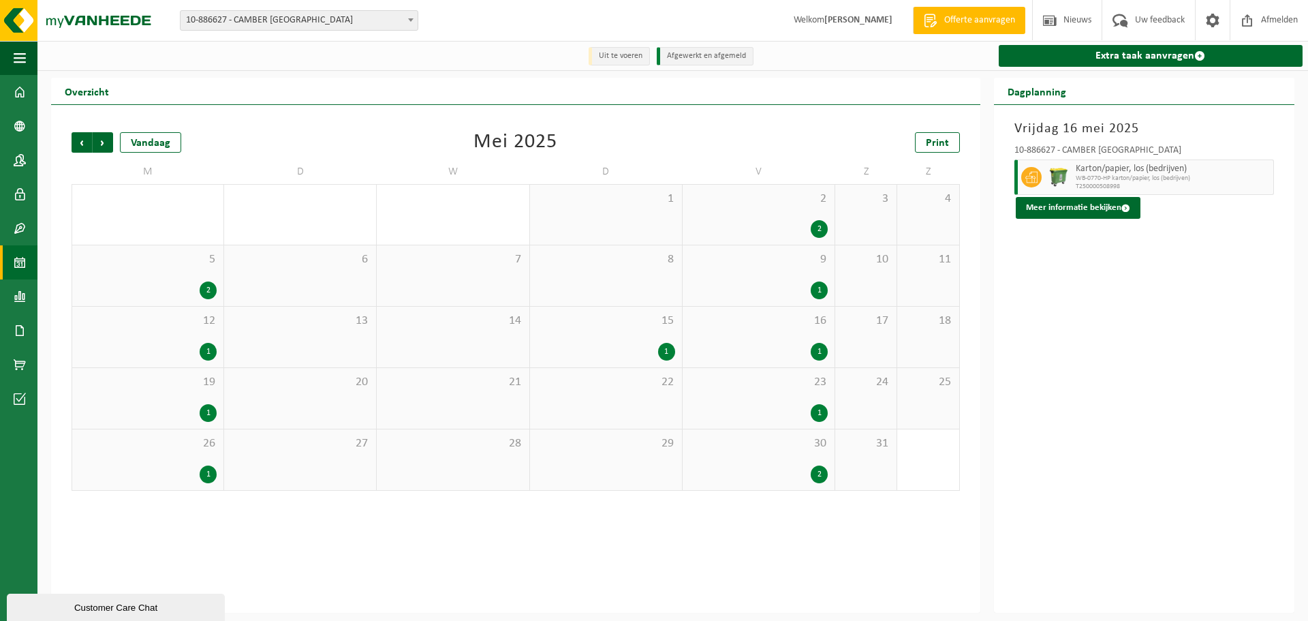
click at [815, 413] on div "1" at bounding box center [819, 413] width 17 height 18
click at [813, 471] on div "2" at bounding box center [819, 474] width 17 height 18
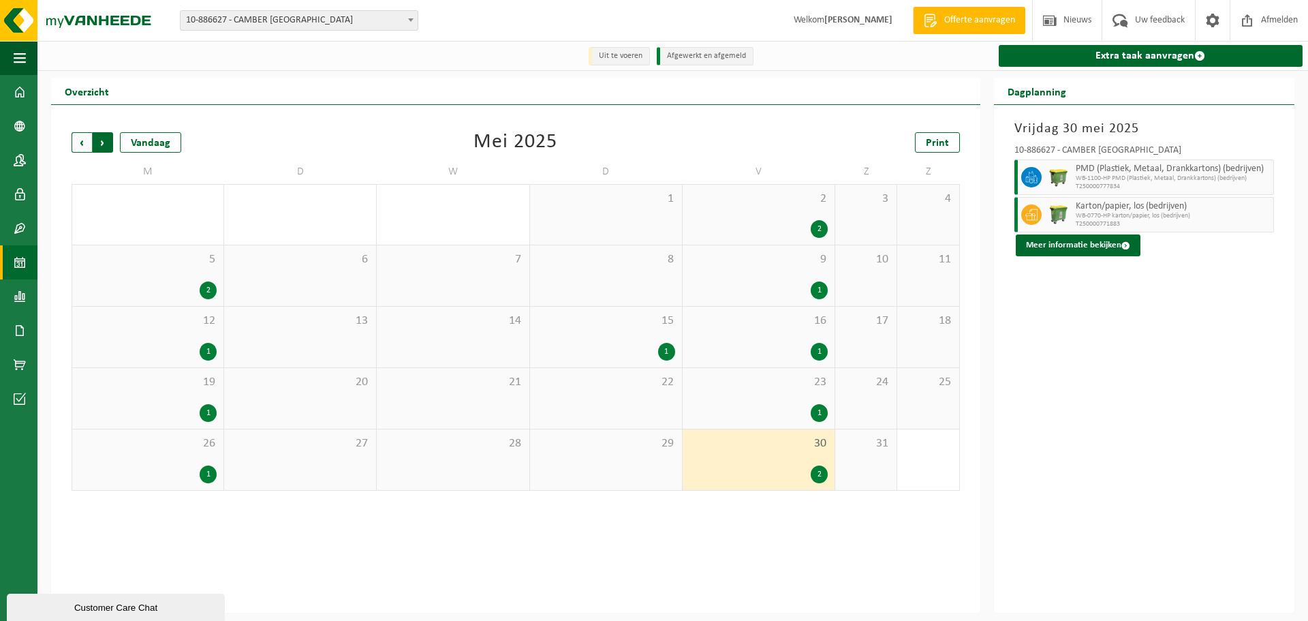
click at [81, 144] on span "Vorige" at bounding box center [82, 142] width 20 height 20
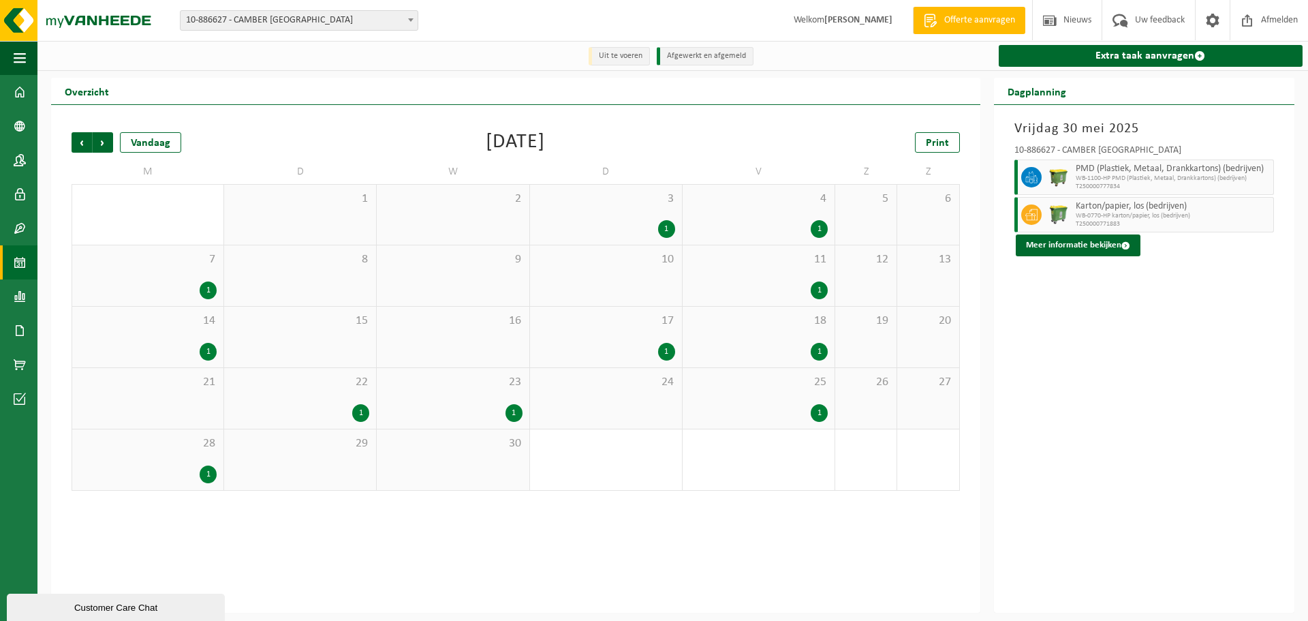
click at [81, 144] on span "Vorige" at bounding box center [82, 142] width 20 height 20
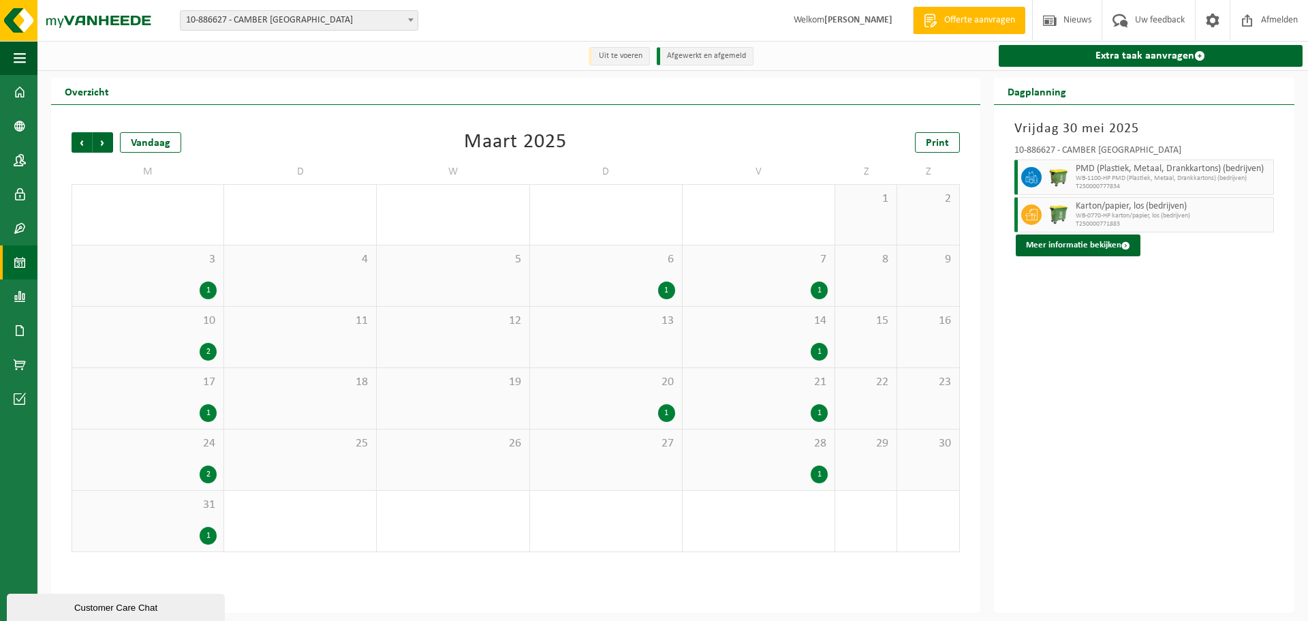
click at [209, 532] on div "1" at bounding box center [208, 536] width 17 height 18
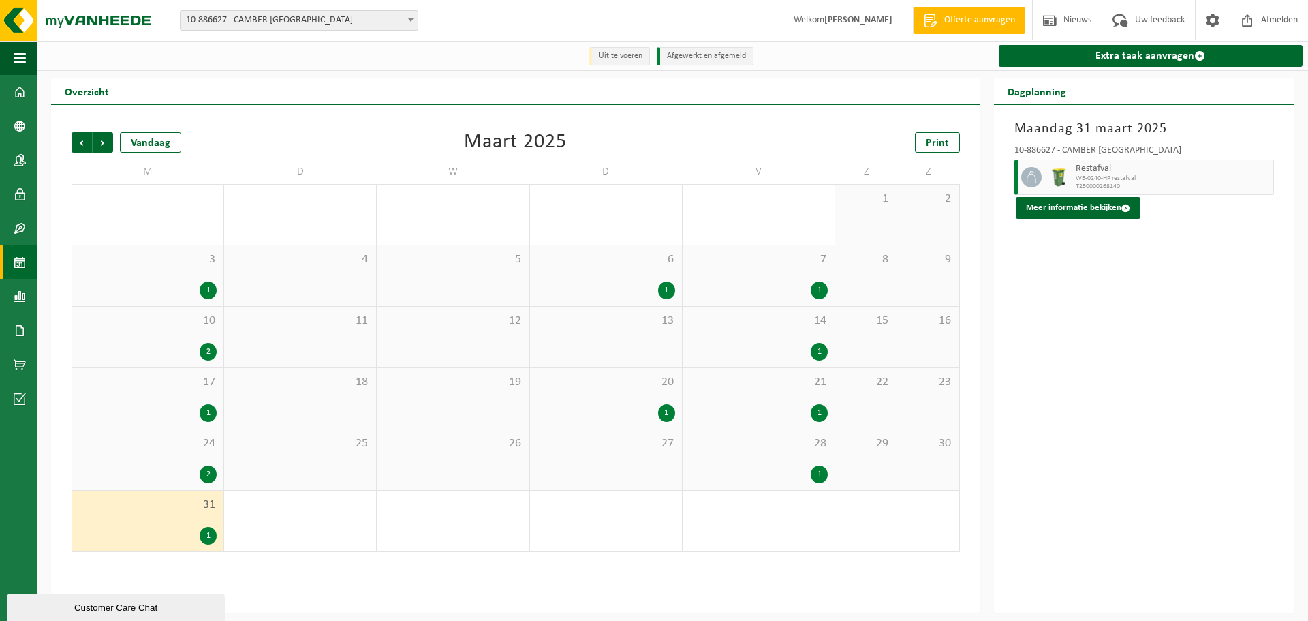
click at [208, 471] on div "2" at bounding box center [208, 474] width 17 height 18
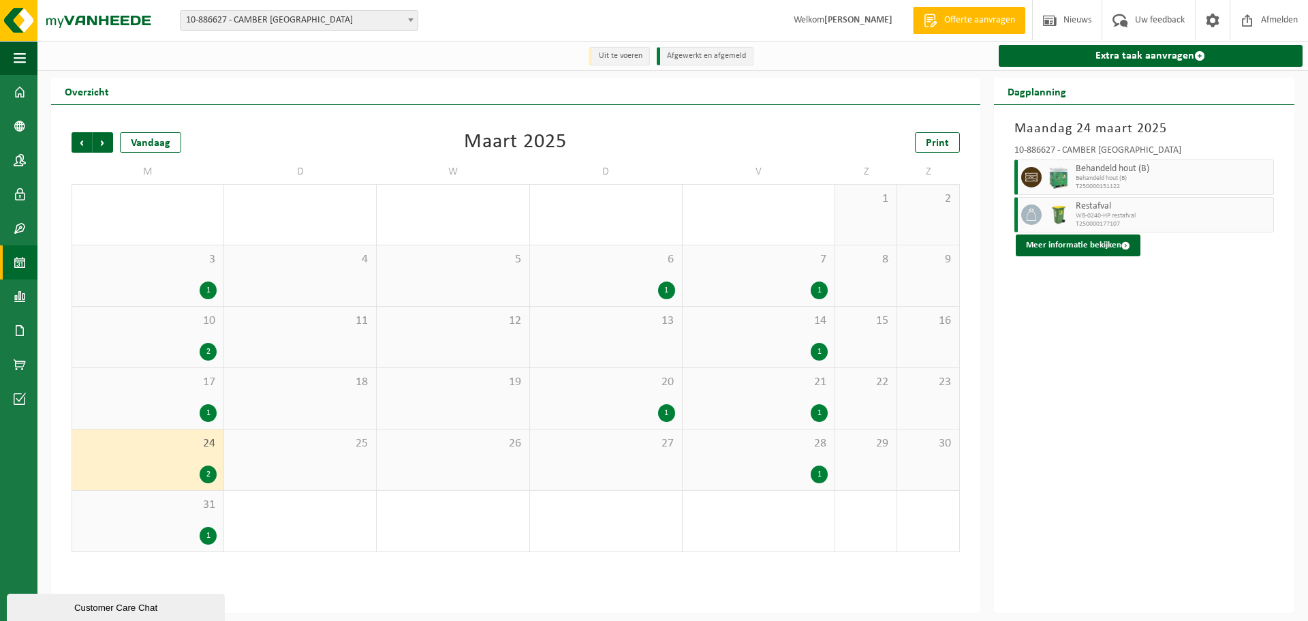
click at [207, 410] on div "1" at bounding box center [208, 413] width 17 height 18
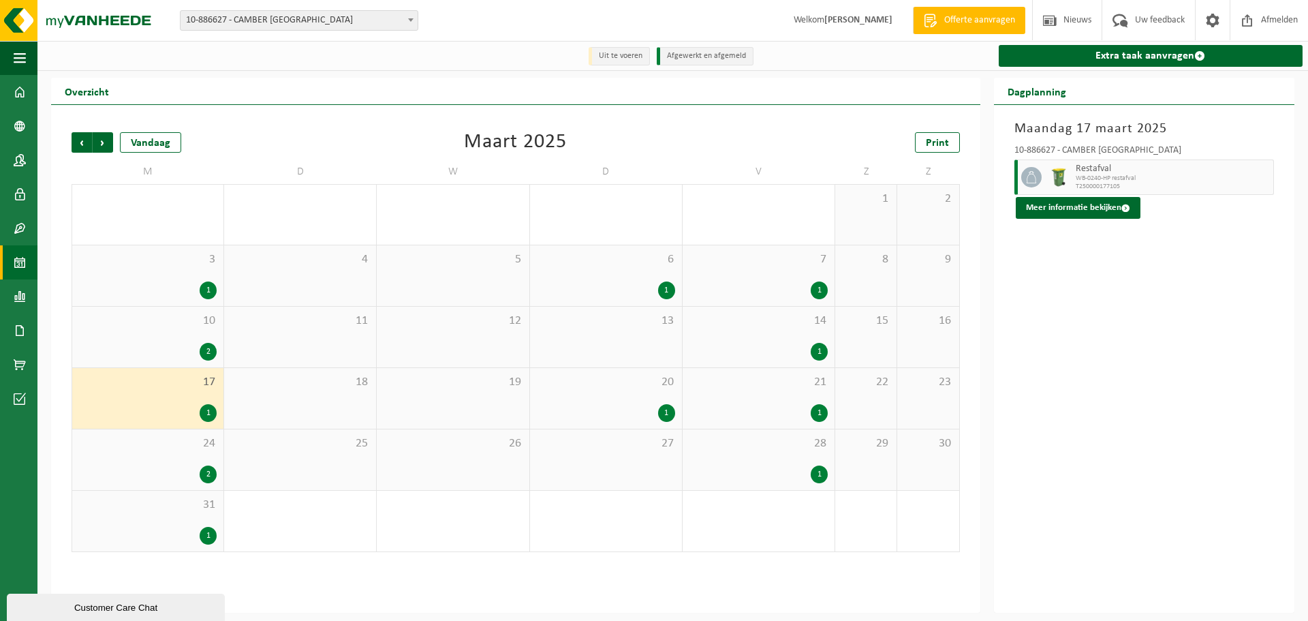
click at [209, 345] on div "2" at bounding box center [208, 352] width 17 height 18
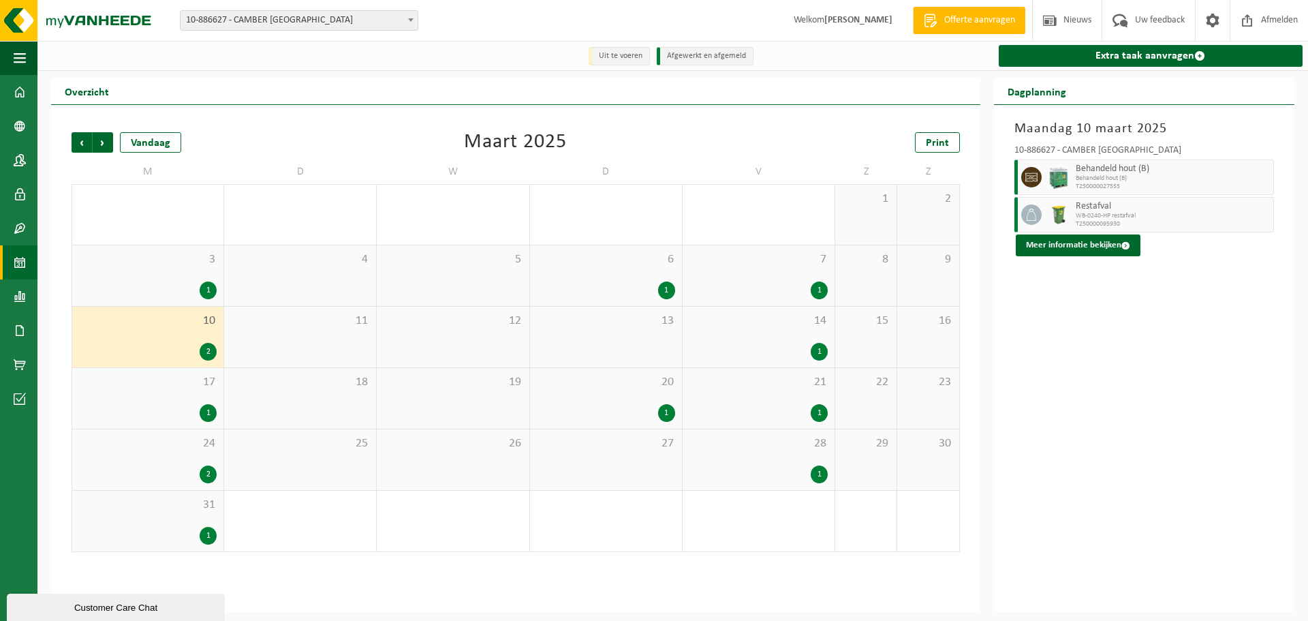
click at [205, 290] on div "1" at bounding box center [208, 290] width 17 height 18
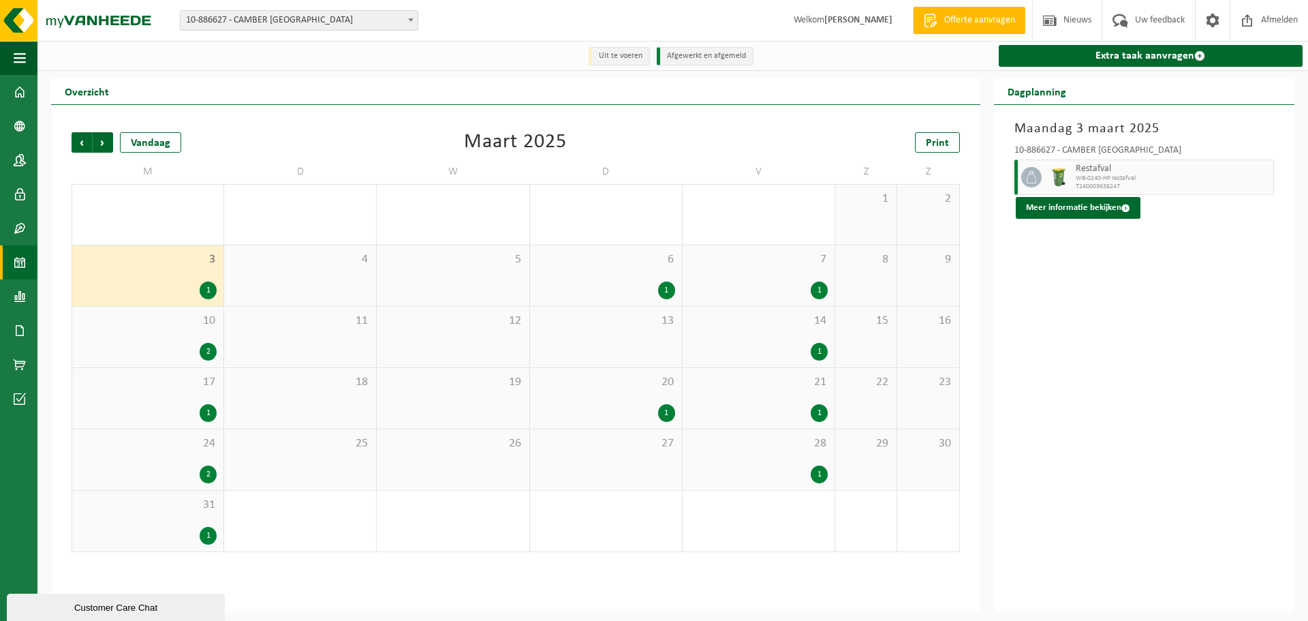
click at [662, 410] on div "1" at bounding box center [666, 413] width 17 height 18
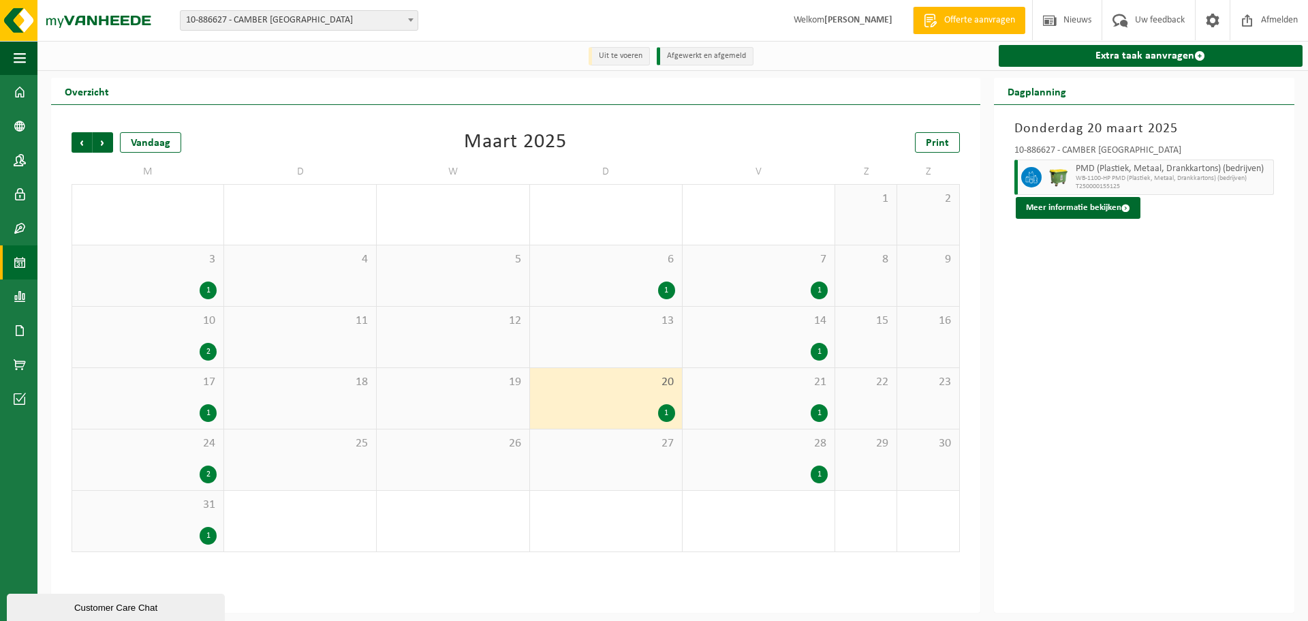
click at [660, 290] on div "1" at bounding box center [666, 290] width 17 height 18
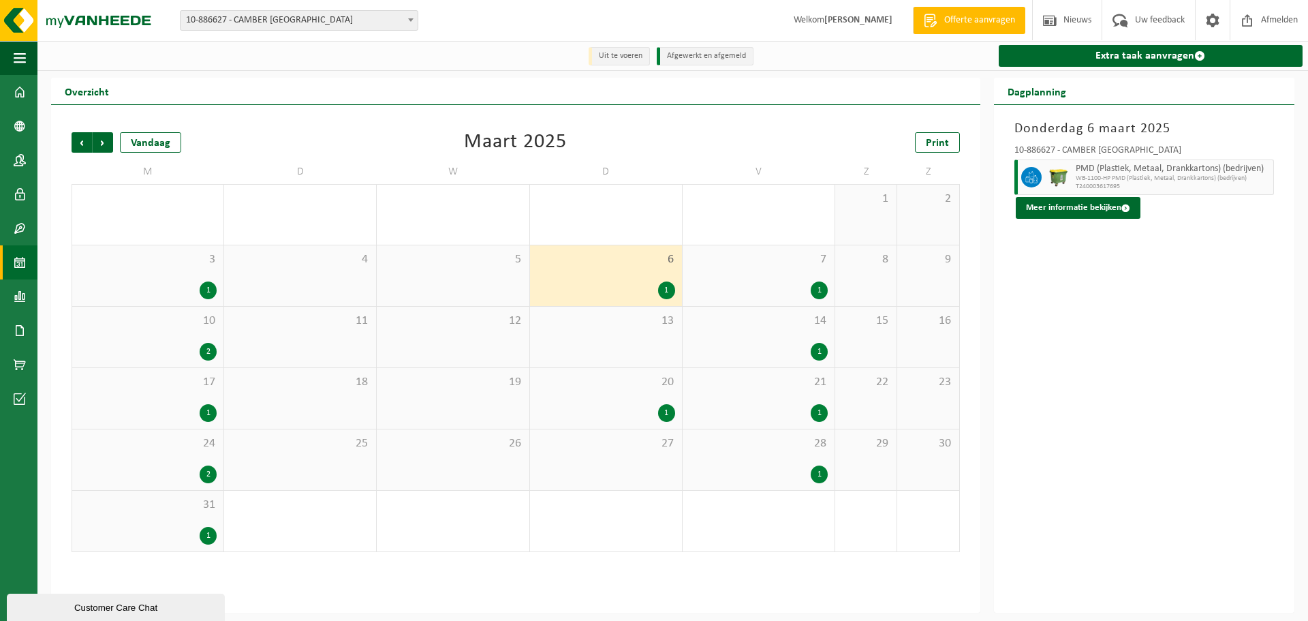
click at [815, 471] on div "1" at bounding box center [819, 474] width 17 height 18
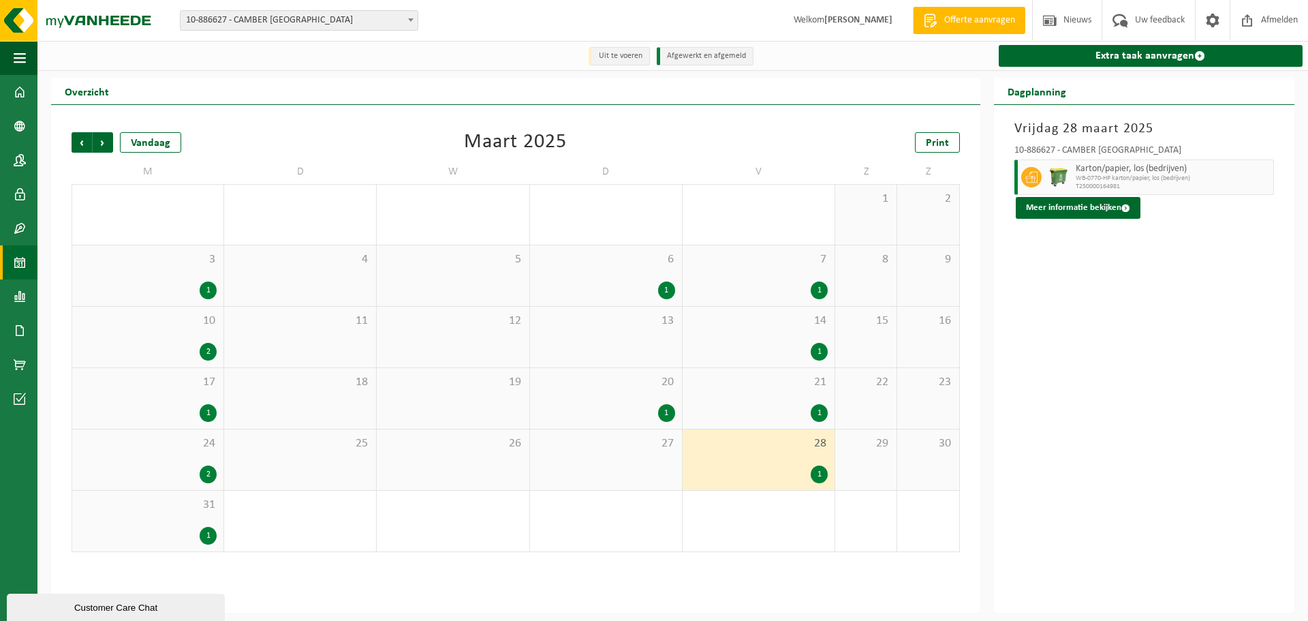
click at [809, 406] on div "1" at bounding box center [759, 413] width 138 height 18
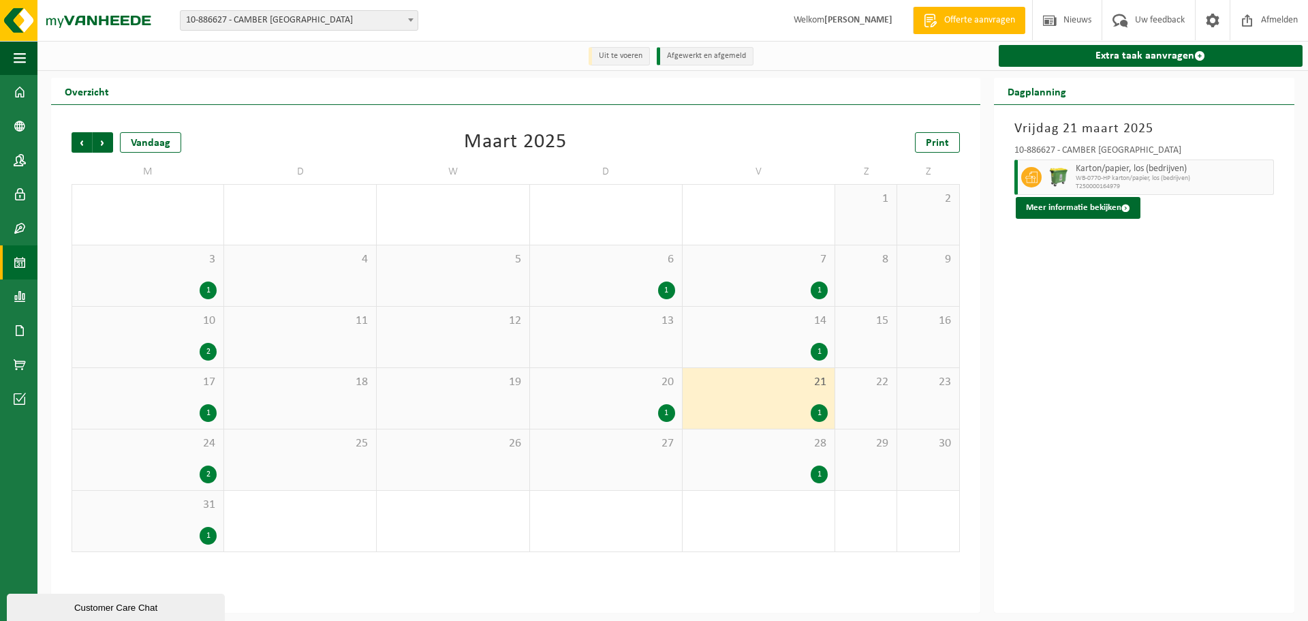
click at [812, 337] on div "14 1" at bounding box center [759, 337] width 152 height 61
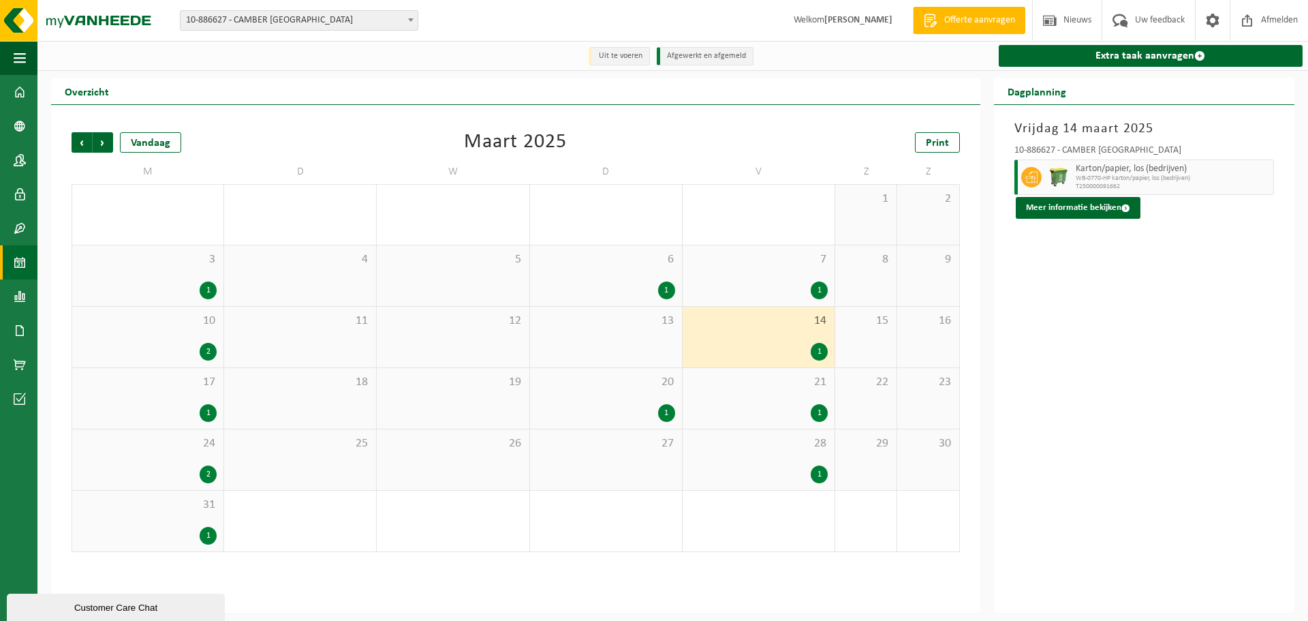
click at [807, 279] on div "7 1" at bounding box center [759, 275] width 152 height 61
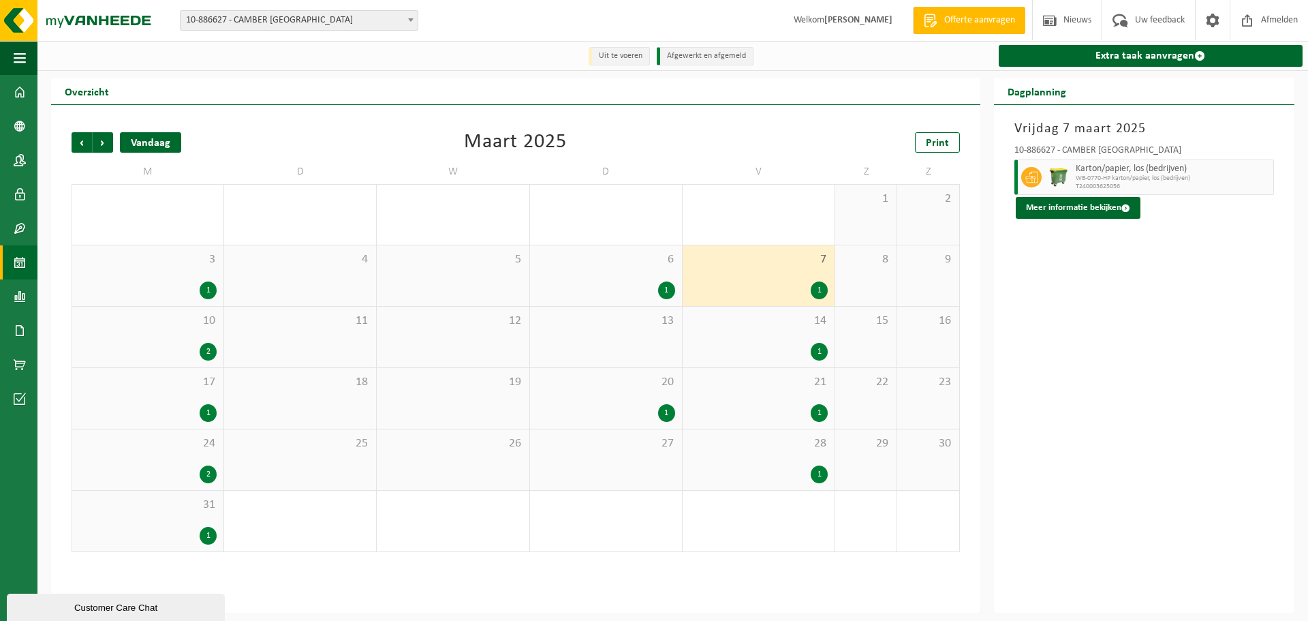
click at [132, 142] on div "Vandaag" at bounding box center [150, 142] width 61 height 20
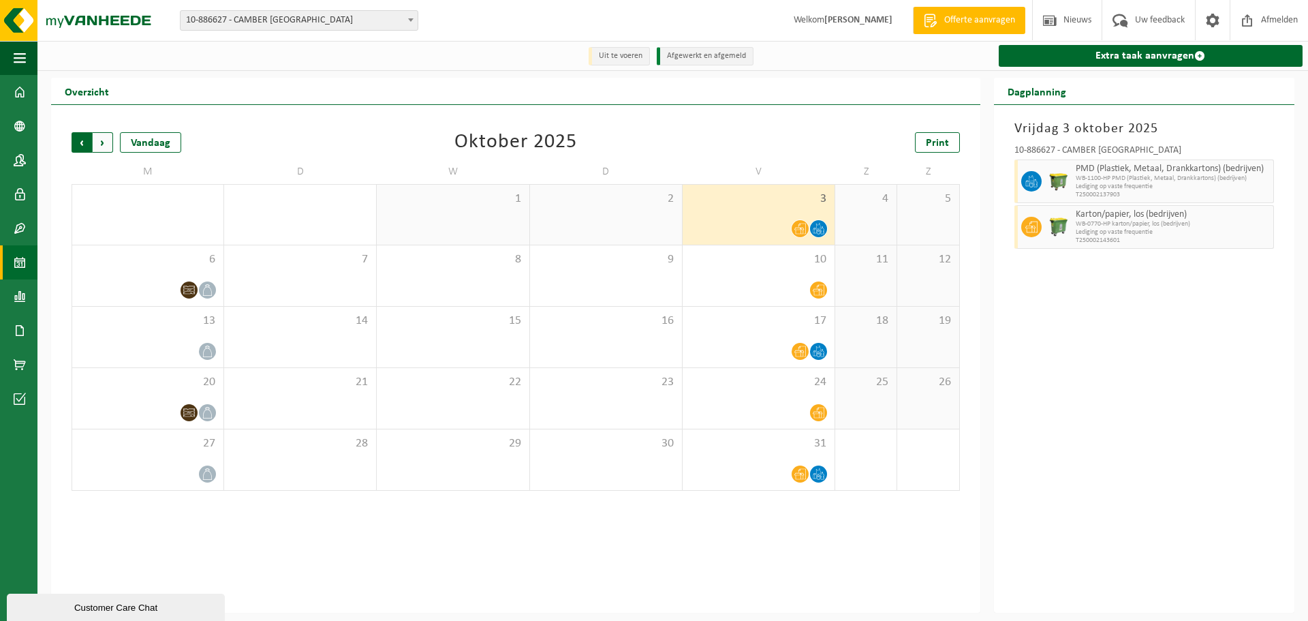
click at [101, 143] on span "Volgende" at bounding box center [103, 142] width 20 height 20
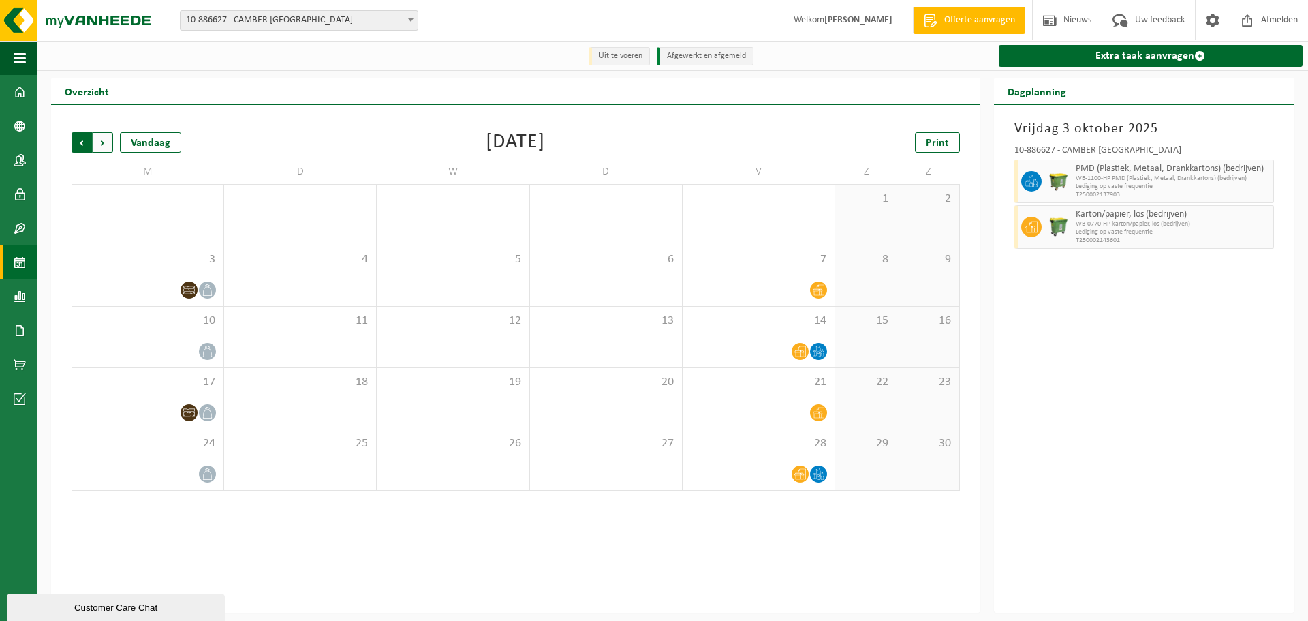
click at [101, 147] on span "Volgende" at bounding box center [103, 142] width 20 height 20
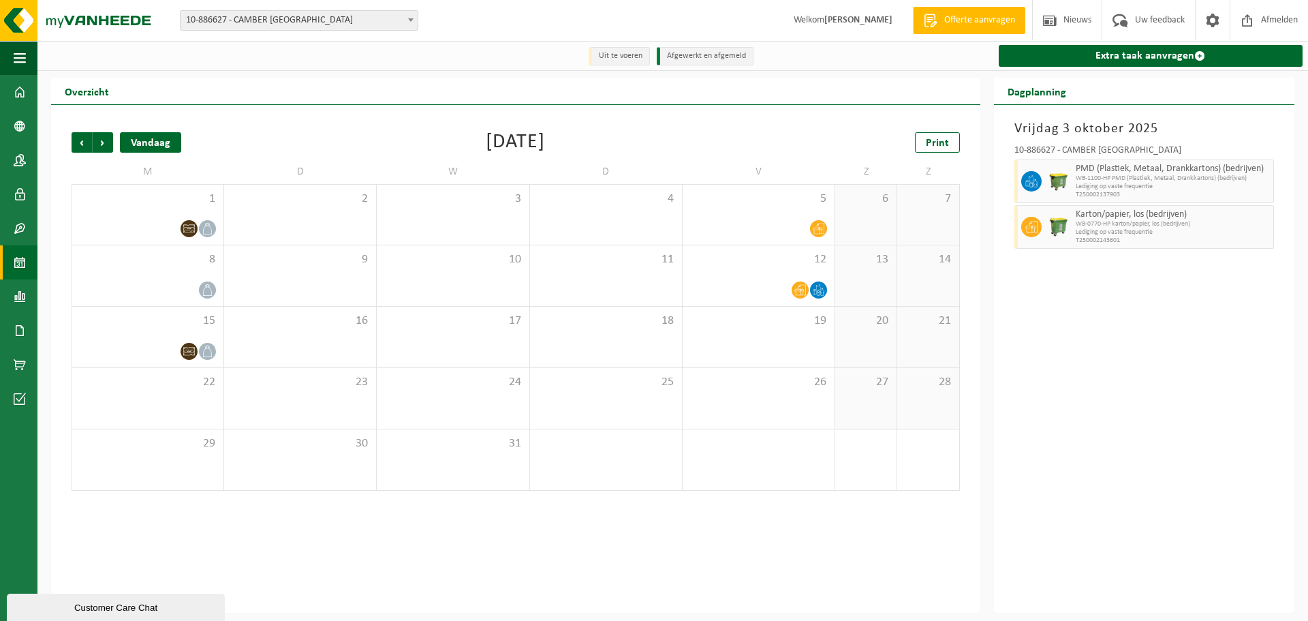
click at [161, 150] on div "Vandaag" at bounding box center [150, 142] width 61 height 20
